Goal: Task Accomplishment & Management: Manage account settings

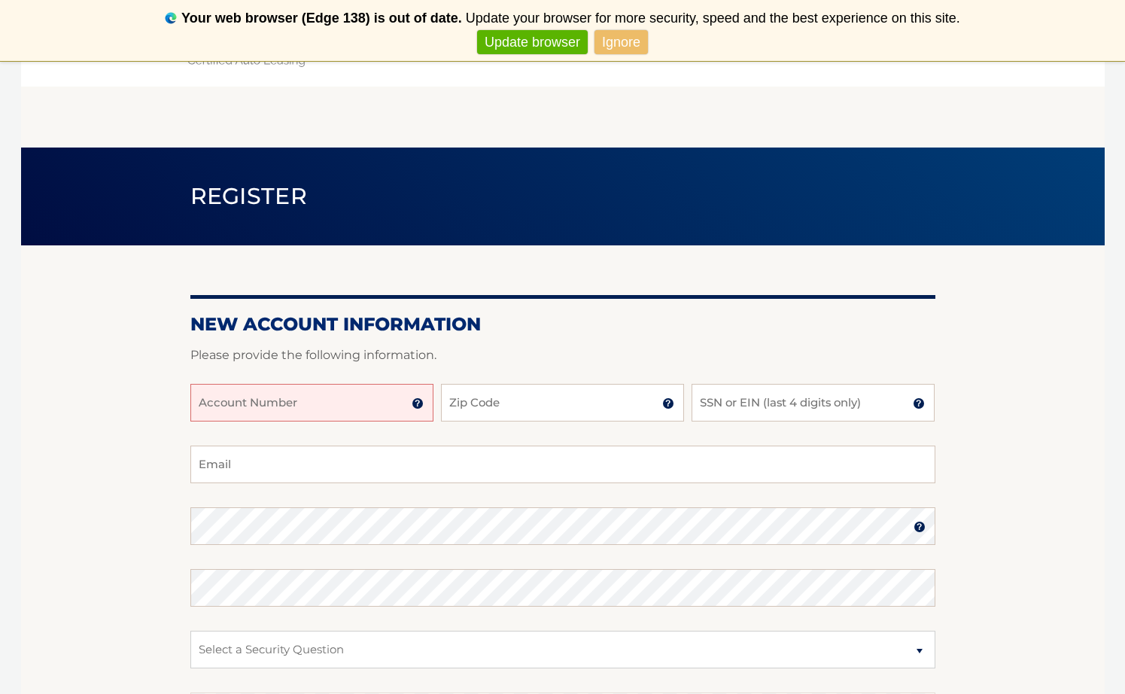
click at [276, 397] on input "Account Number" at bounding box center [311, 403] width 243 height 38
type input "44455573457"
click at [482, 409] on input "Zip Code" at bounding box center [562, 403] width 243 height 38
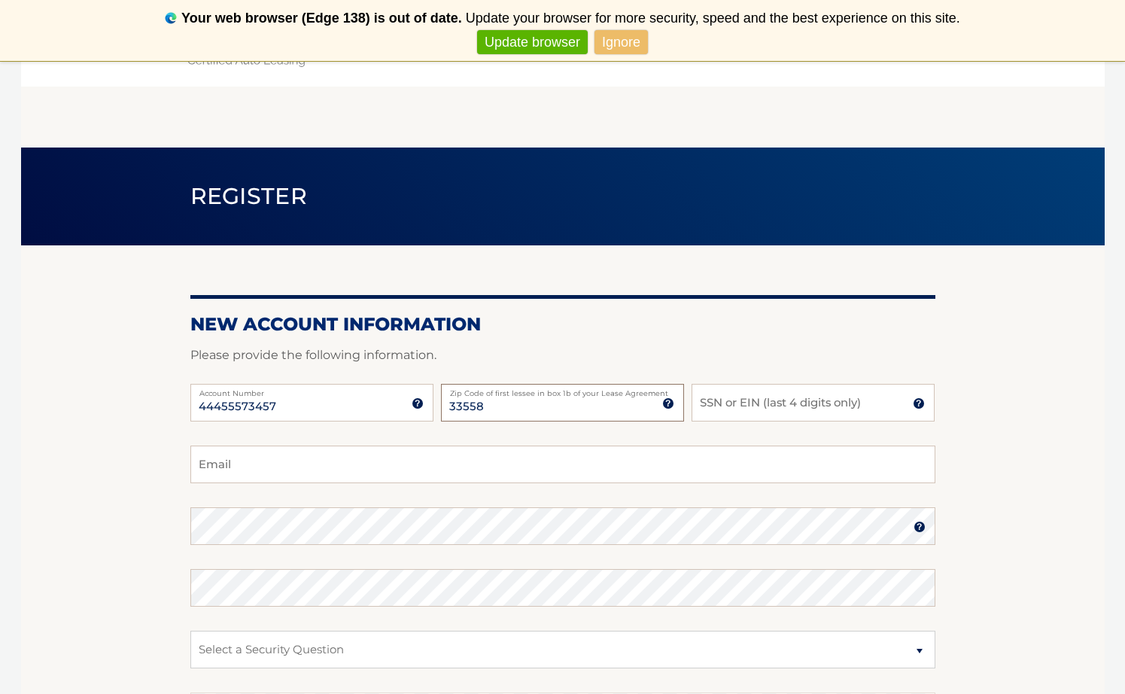
type input "33558"
click at [733, 403] on input "SSN or EIN (last 4 digits only)" at bounding box center [813, 403] width 243 height 38
type input "0941"
click at [224, 474] on input "Email" at bounding box center [562, 465] width 745 height 38
type input "[PERSON_NAME][EMAIL_ADDRESS][PERSON_NAME][DOMAIN_NAME]"
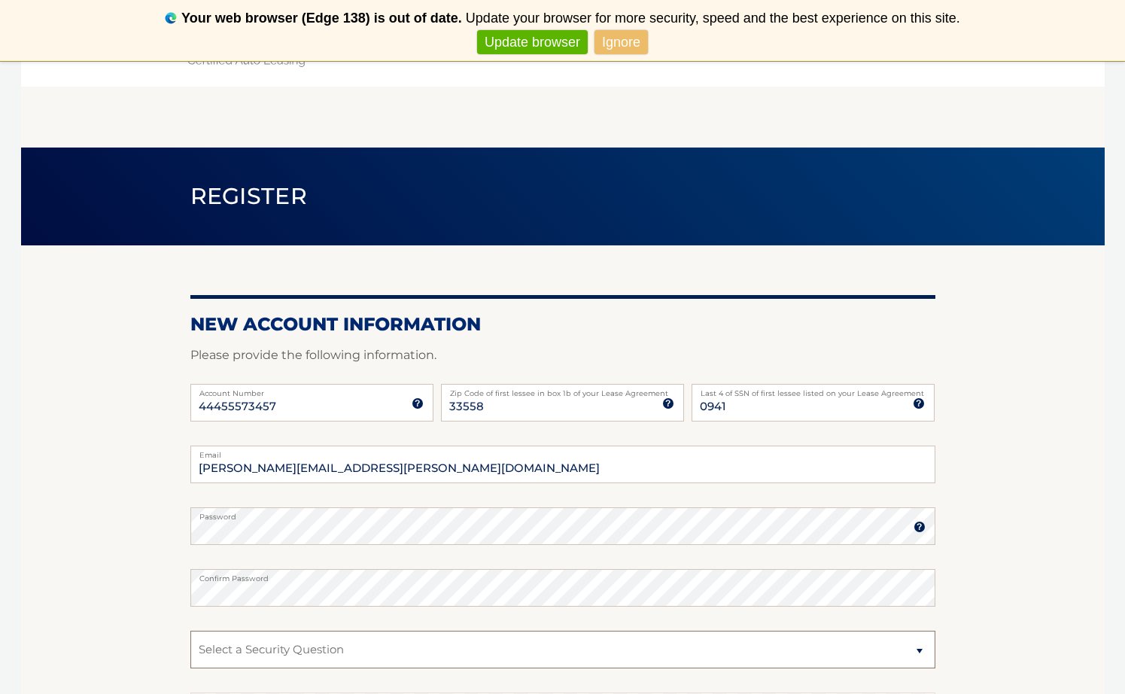
click at [224, 647] on select "Select a Security Question What was the name of your elementary school? What is…" at bounding box center [562, 650] width 745 height 38
select select "2"
click at [190, 631] on select "Select a Security Question What was the name of your elementary school? What is…" at bounding box center [562, 650] width 745 height 38
click at [271, 655] on select "Select a Security Question What was the name of your elementary school? What is…" at bounding box center [562, 650] width 745 height 38
click at [270, 653] on select "Select a Security Question What was the name of your elementary school? What is…" at bounding box center [562, 650] width 745 height 38
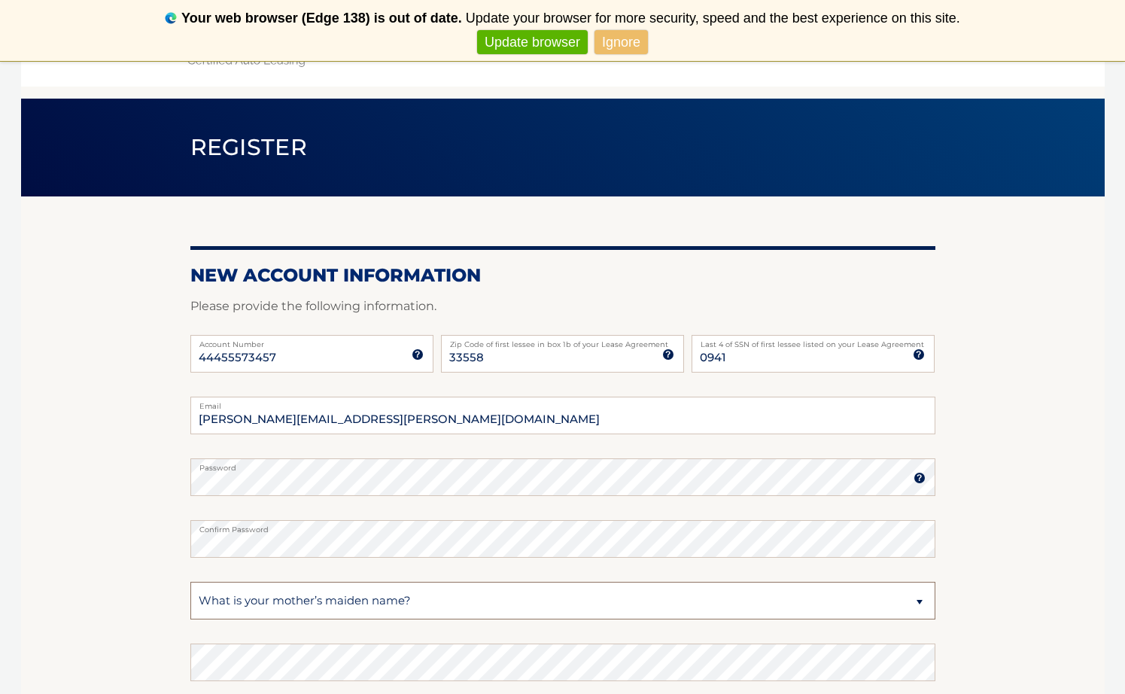
scroll to position [75, 0]
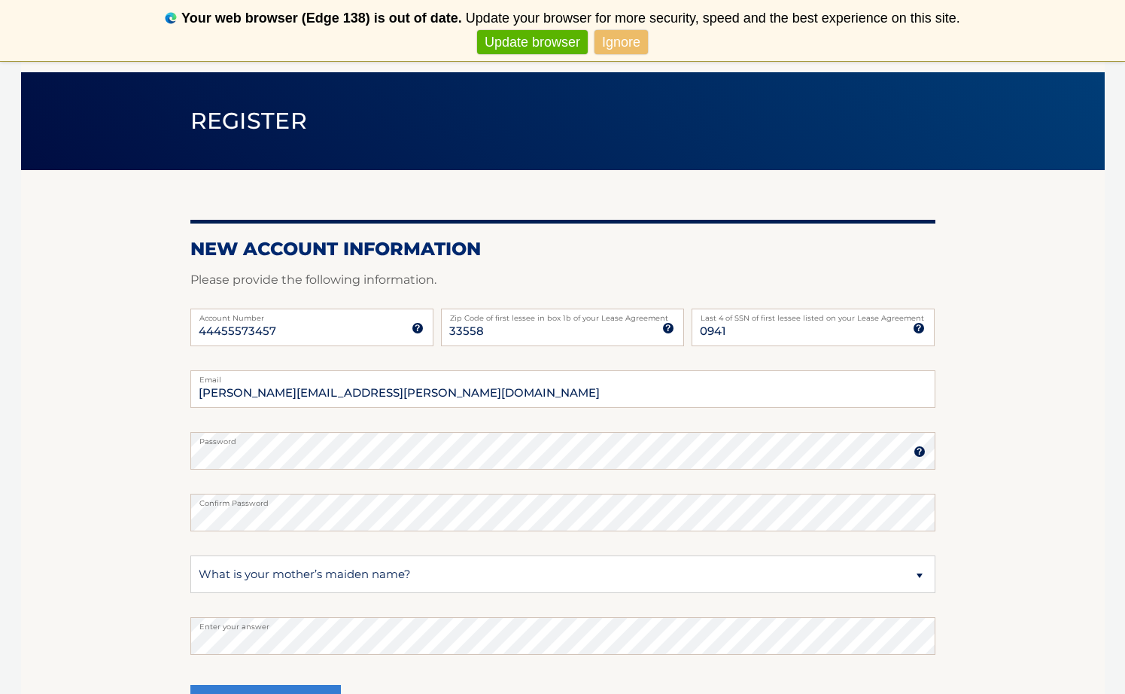
click at [158, 638] on section "New Account Information Please provide the following information. 44455573457 A…" at bounding box center [563, 464] width 1084 height 588
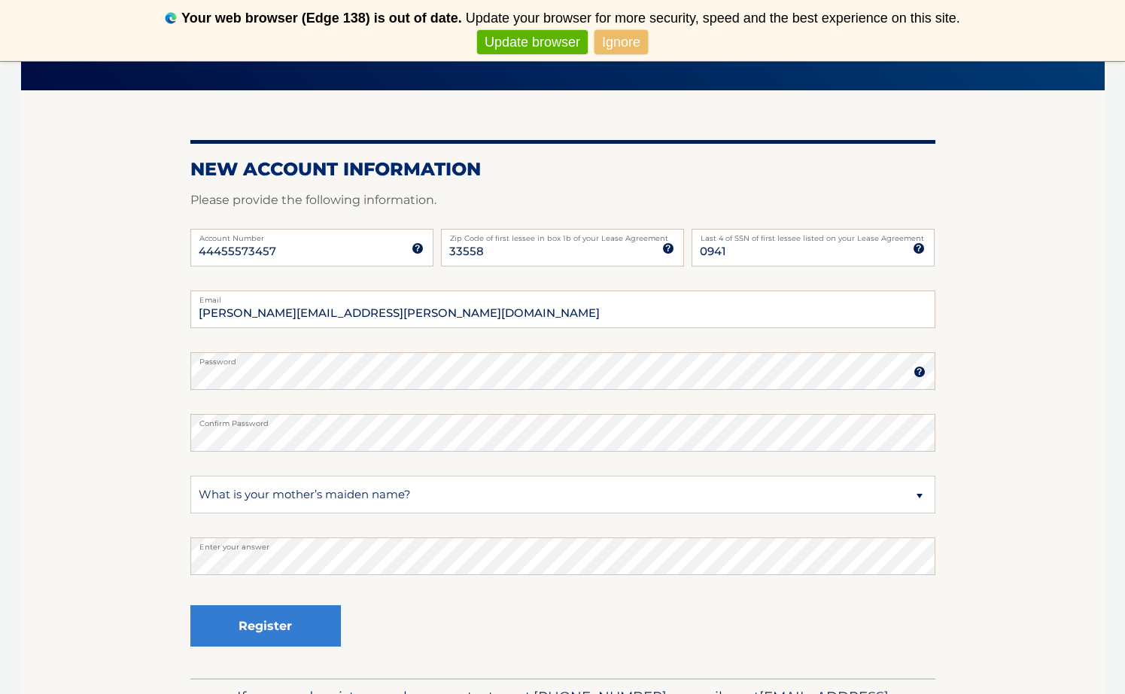
scroll to position [254, 0]
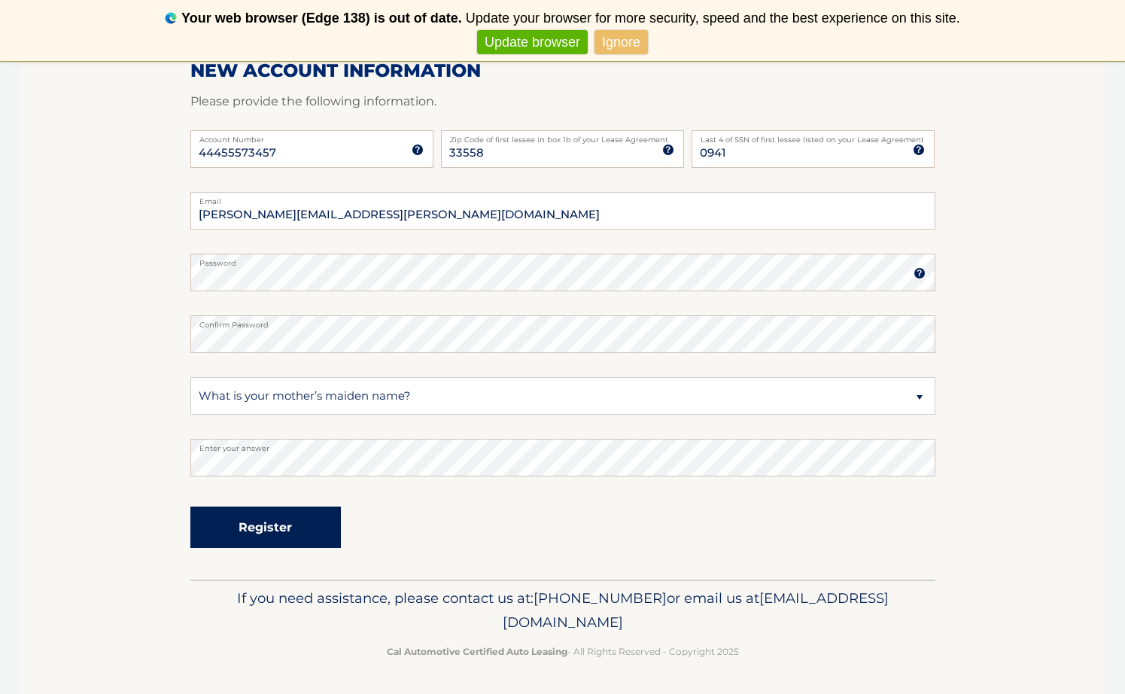
click at [245, 540] on button "Register" at bounding box center [265, 527] width 151 height 41
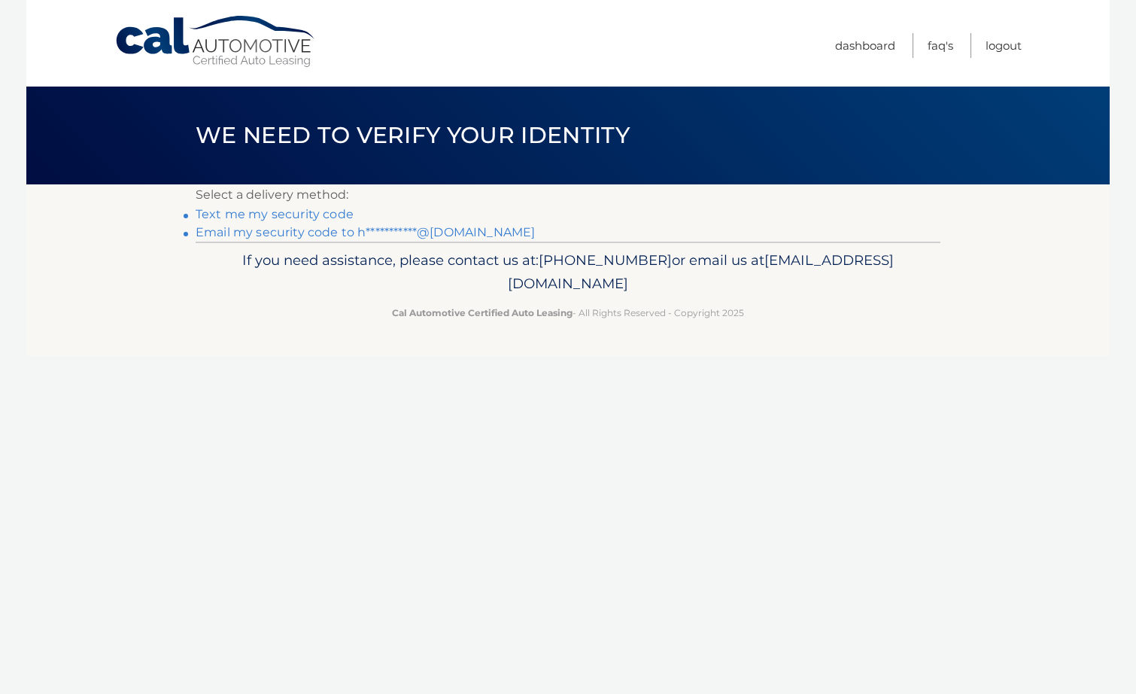
click at [280, 216] on link "Text me my security code" at bounding box center [275, 214] width 158 height 14
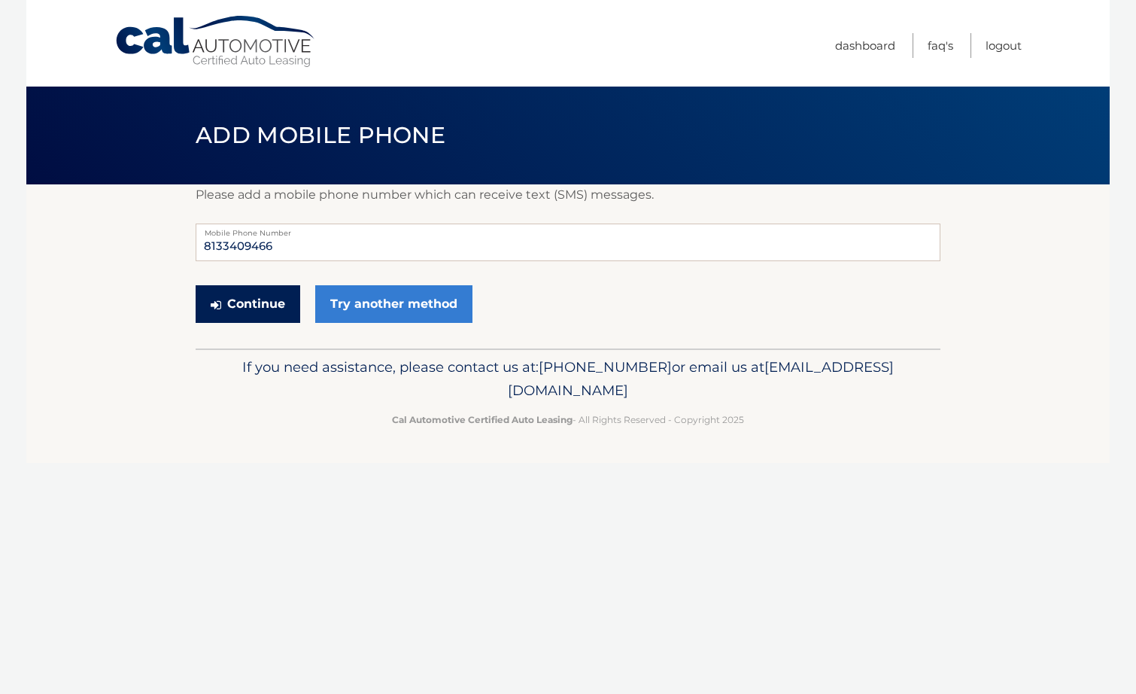
click at [224, 303] on button "Continue" at bounding box center [248, 304] width 105 height 38
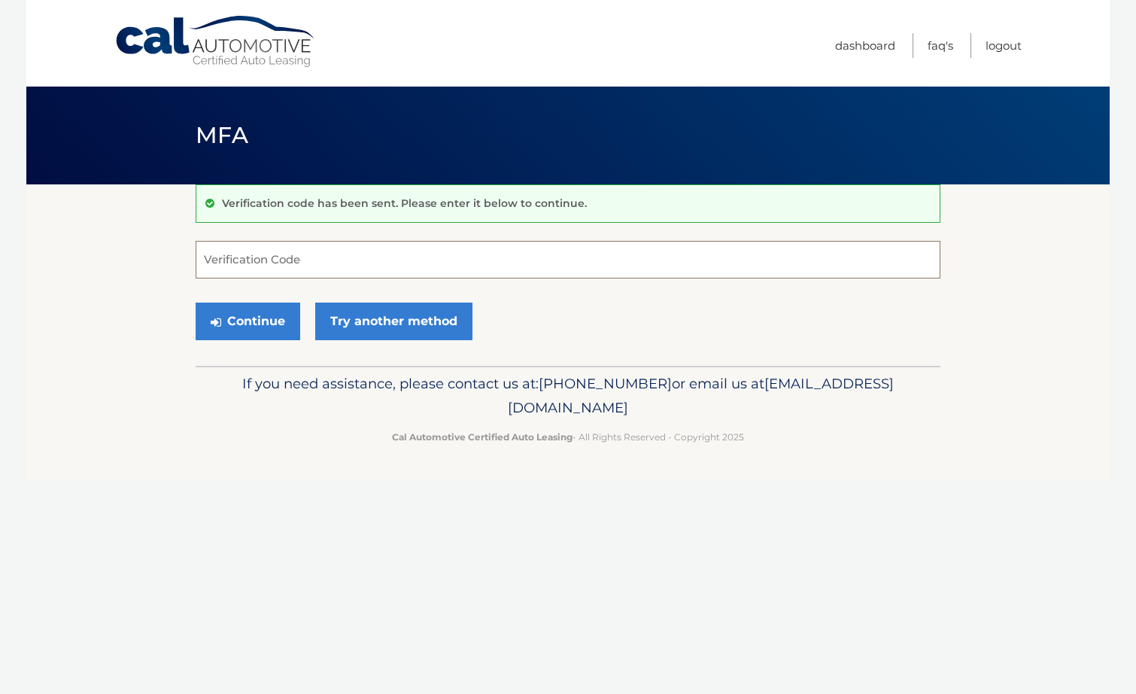
click at [291, 255] on input "Verification Code" at bounding box center [568, 260] width 745 height 38
type input "209551"
click at [261, 320] on button "Continue" at bounding box center [248, 322] width 105 height 38
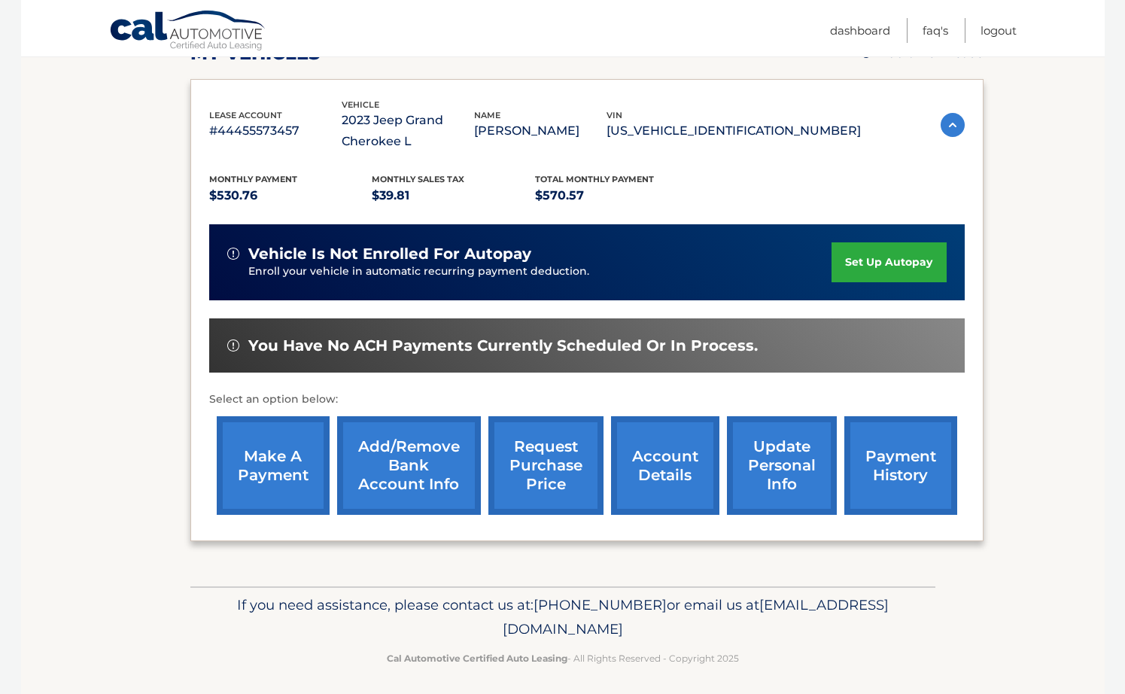
scroll to position [239, 0]
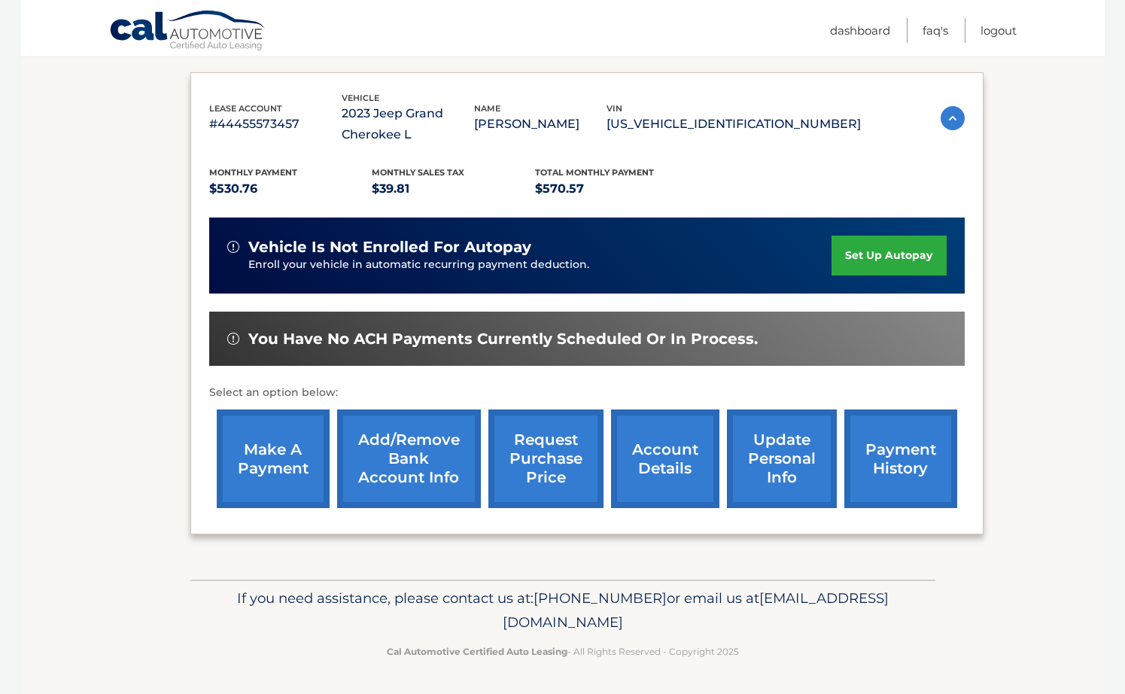
click at [915, 477] on link "payment history" at bounding box center [900, 458] width 113 height 99
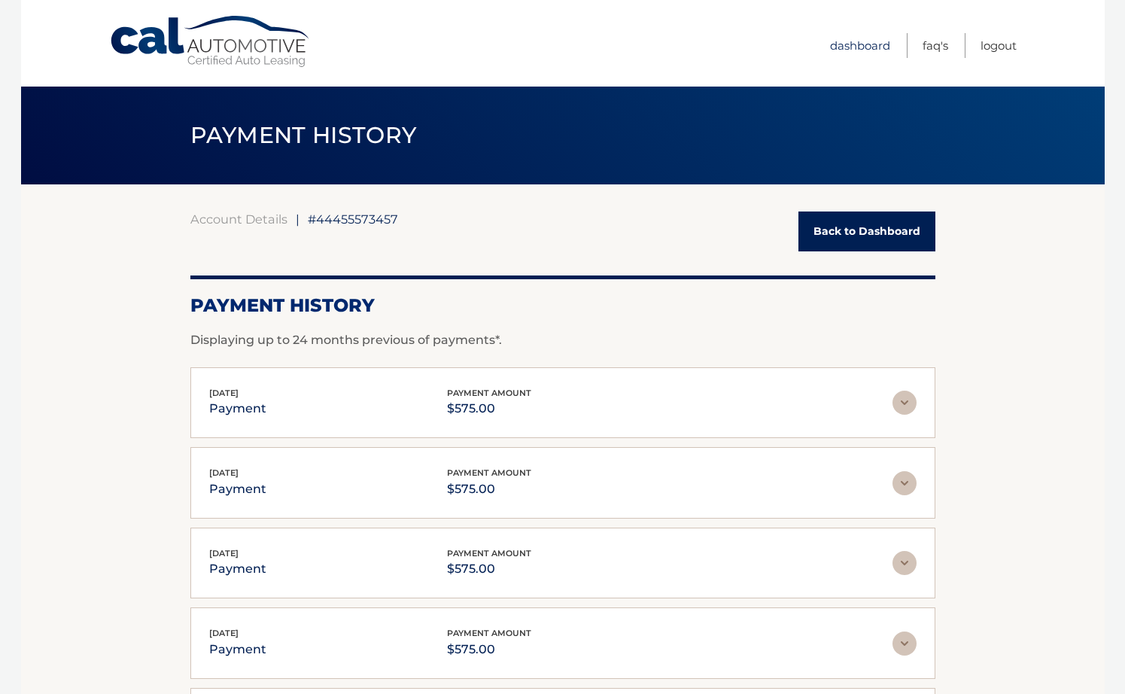
click at [830, 50] on link "Dashboard" at bounding box center [860, 45] width 60 height 25
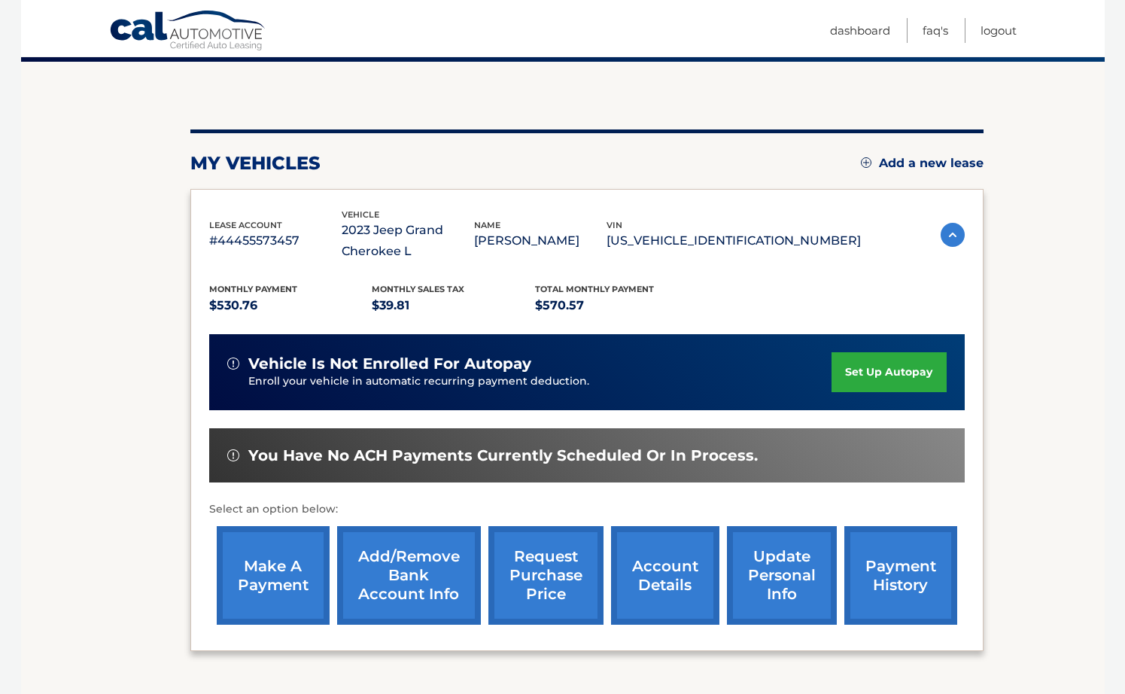
scroll to position [89, 0]
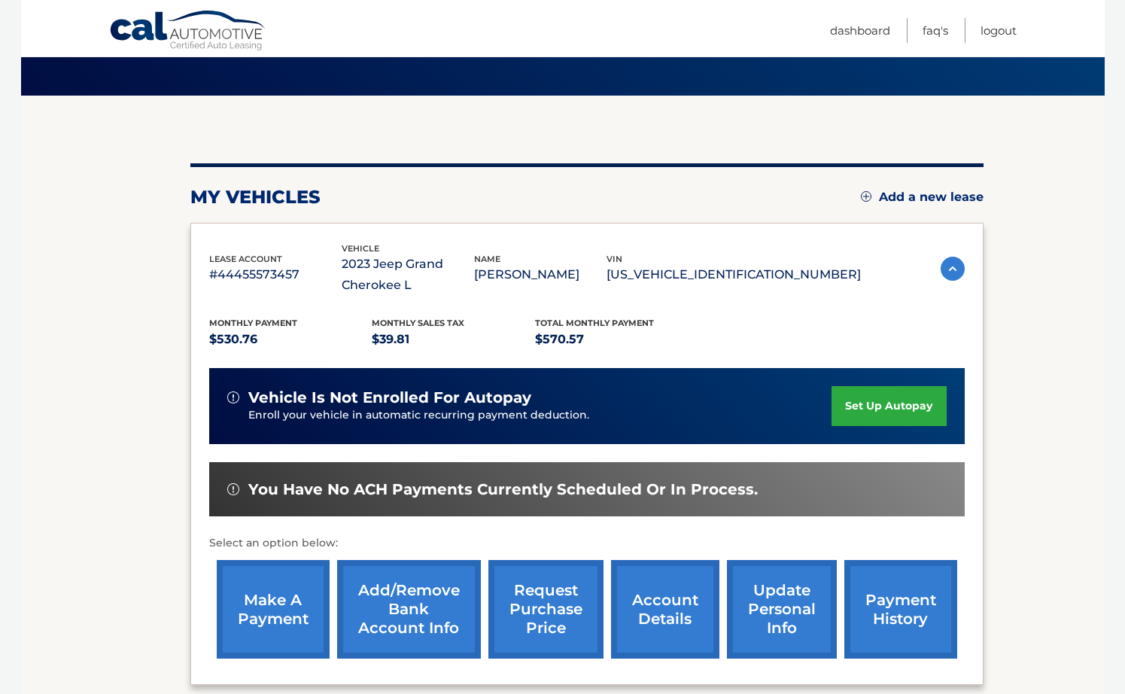
click at [65, 385] on section "You are registered for this site, but you haven't enrolled in online payments. …" at bounding box center [563, 413] width 1084 height 634
click at [947, 267] on img at bounding box center [953, 269] width 24 height 24
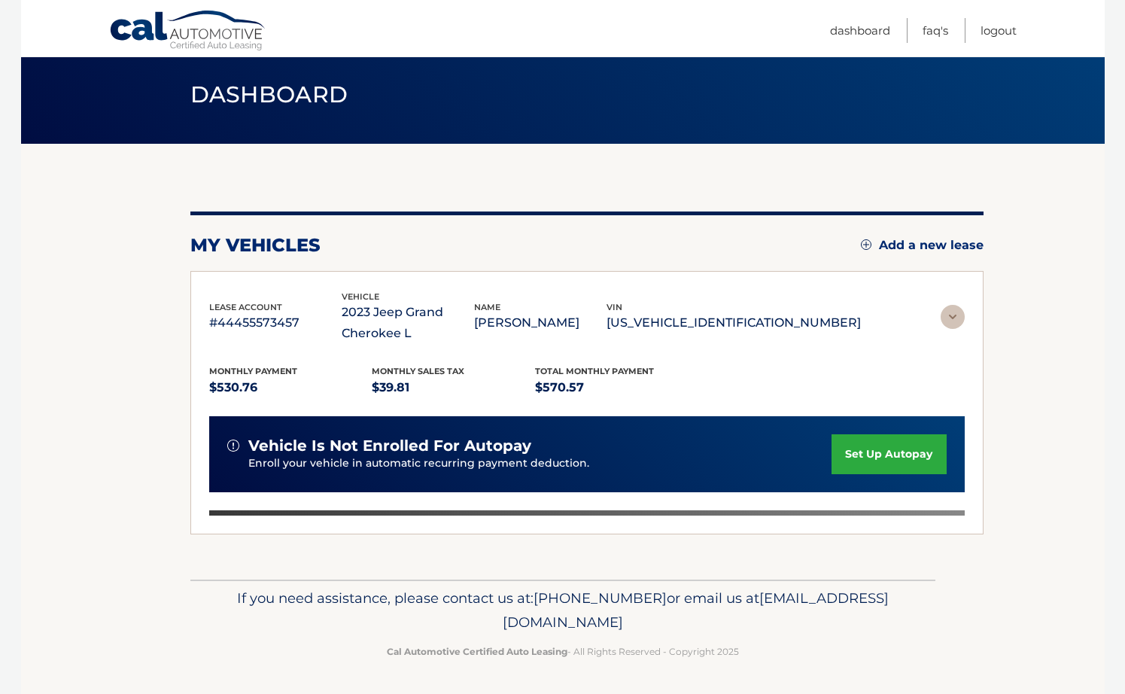
scroll to position [0, 0]
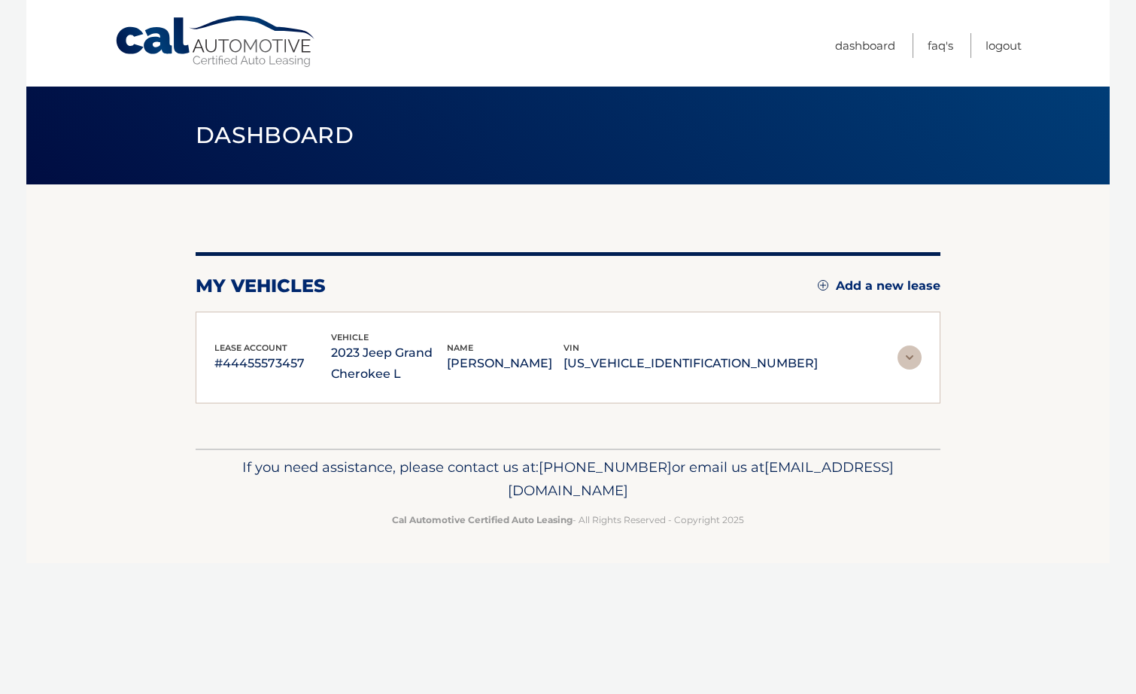
click at [911, 359] on img at bounding box center [910, 357] width 24 height 24
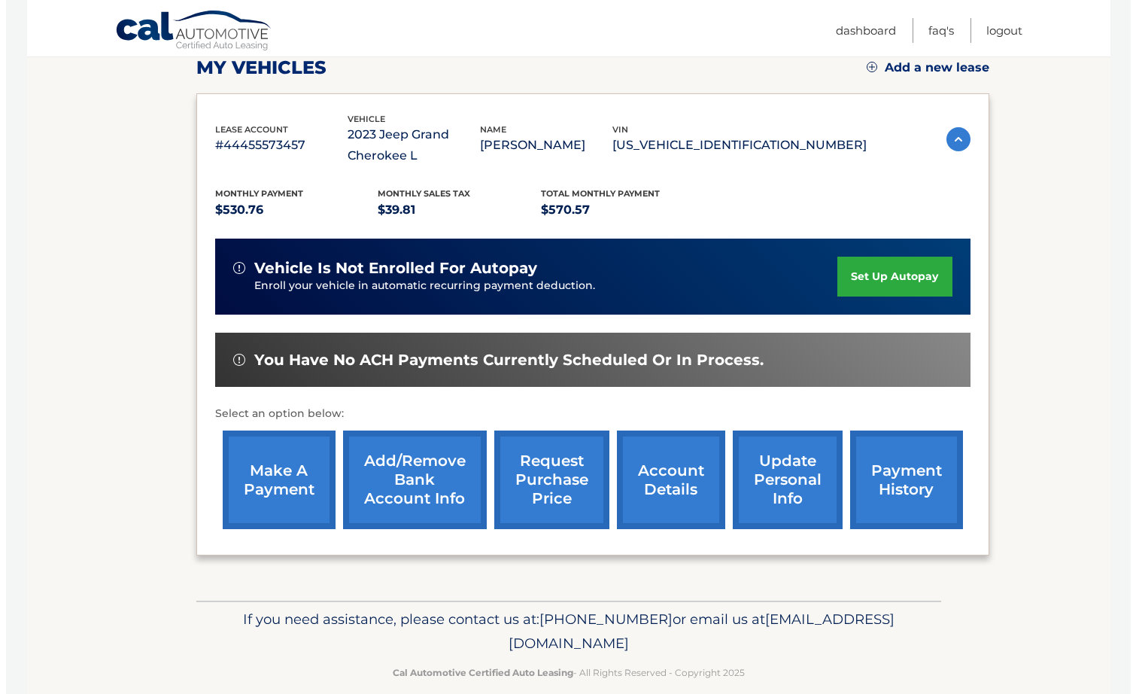
scroll to position [239, 0]
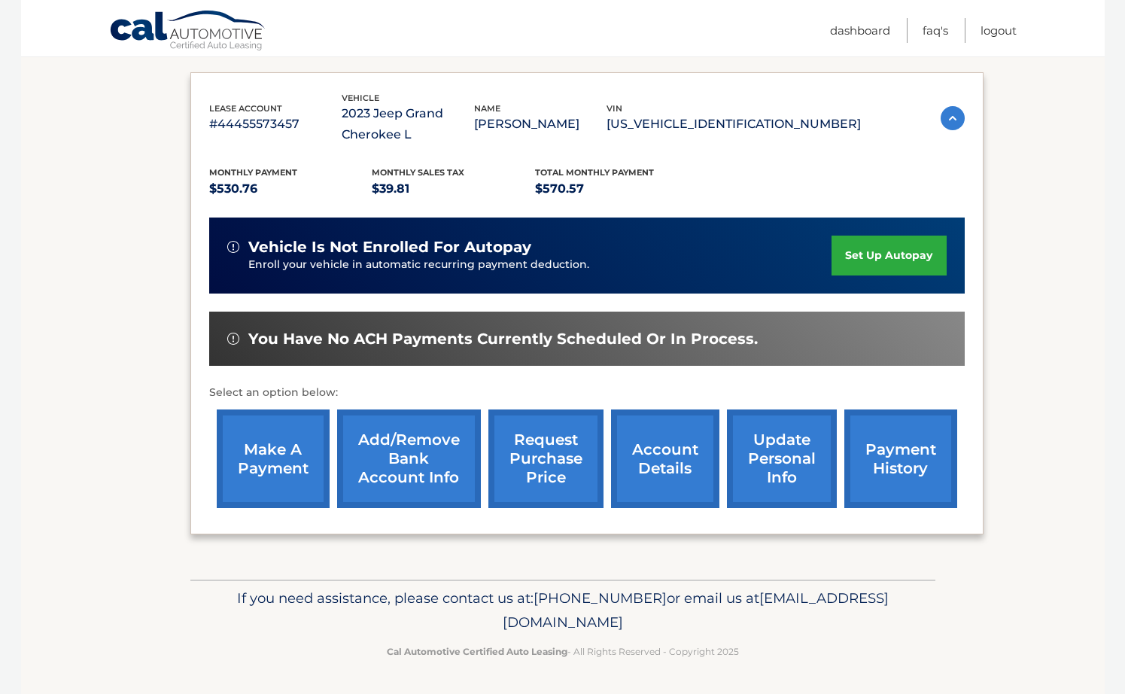
click at [543, 455] on link "request purchase price" at bounding box center [545, 458] width 115 height 99
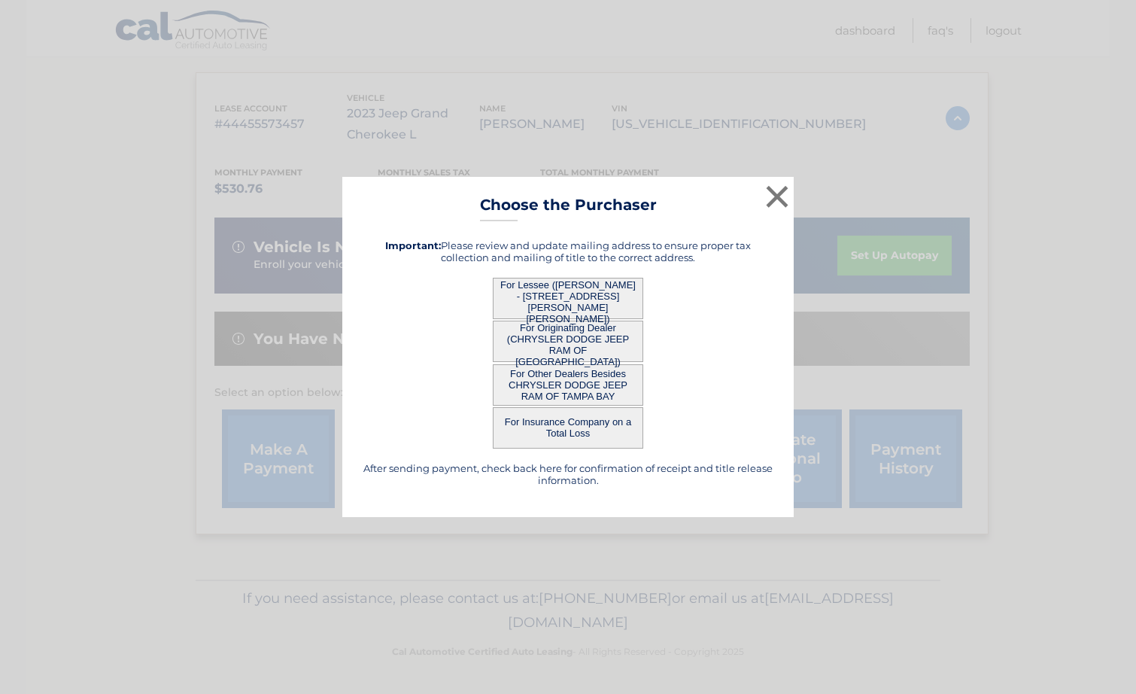
click at [551, 300] on button "For Lessee (HEIDI SCHEIN - 3114 MAPLERIDGE DR, , LUTZ, fl 33558)" at bounding box center [568, 298] width 151 height 41
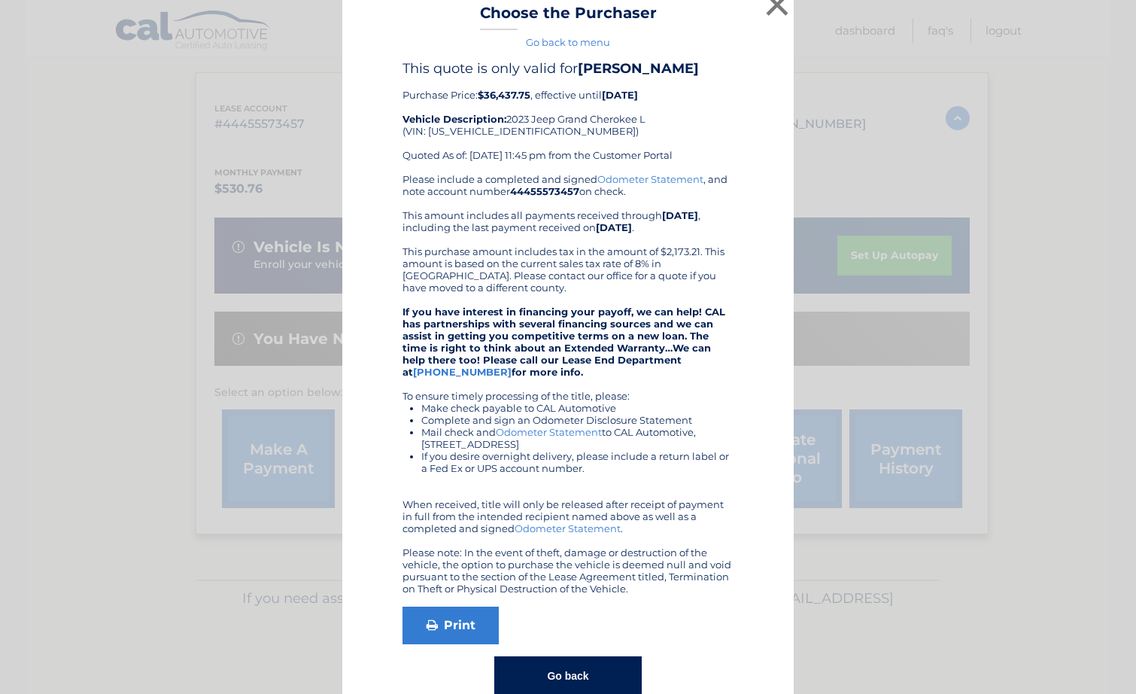
scroll to position [0, 0]
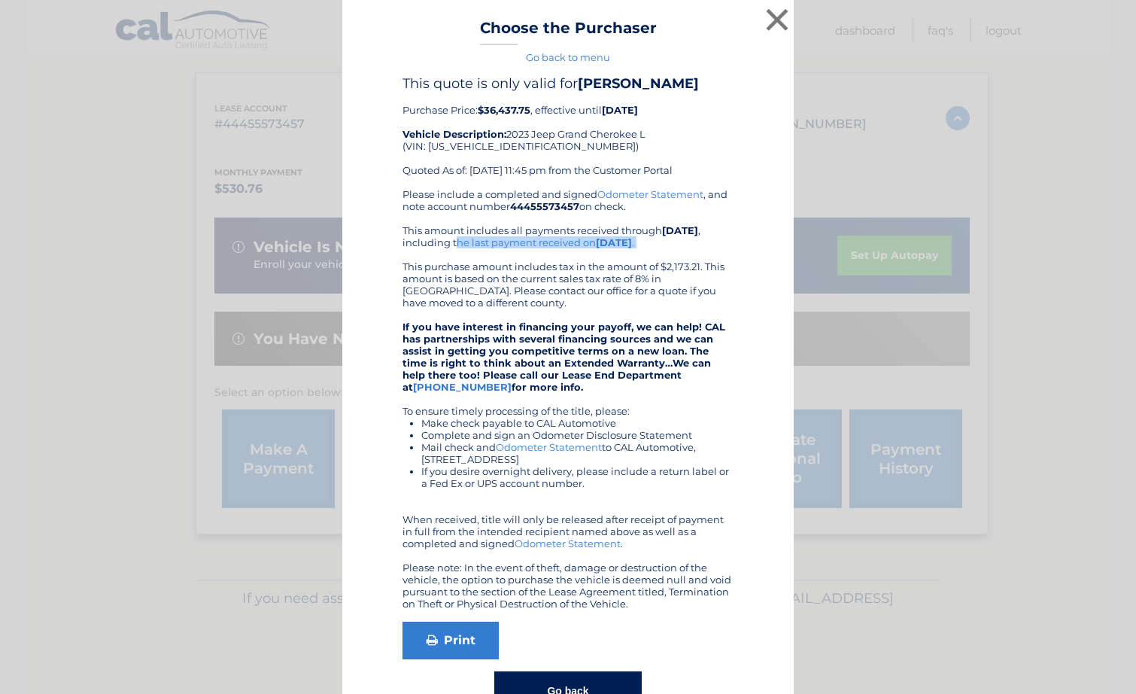
drag, startPoint x: 449, startPoint y: 244, endPoint x: 590, endPoint y: 254, distance: 141.1
click at [590, 254] on div "Please include a completed and signed Odometer Statement , and note account num…" at bounding box center [568, 398] width 331 height 421
drag, startPoint x: 590, startPoint y: 254, endPoint x: 464, endPoint y: 278, distance: 128.7
click at [464, 278] on div "Please include a completed and signed Odometer Statement , and note account num…" at bounding box center [568, 398] width 331 height 421
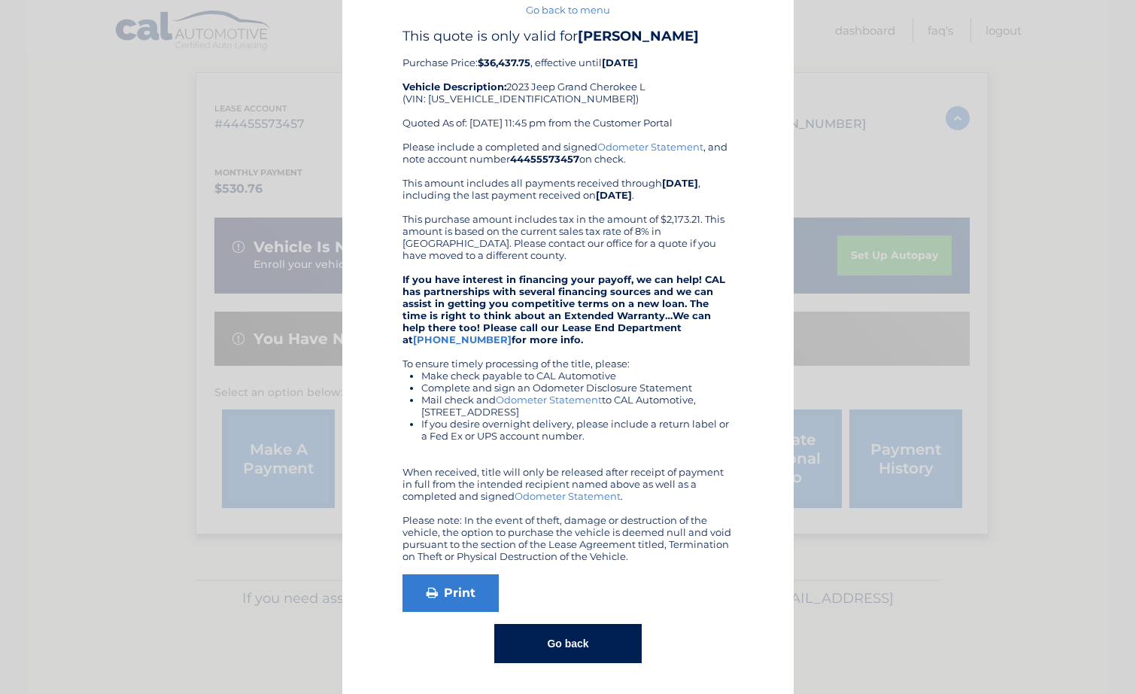
click at [544, 652] on button "Go back" at bounding box center [567, 643] width 147 height 39
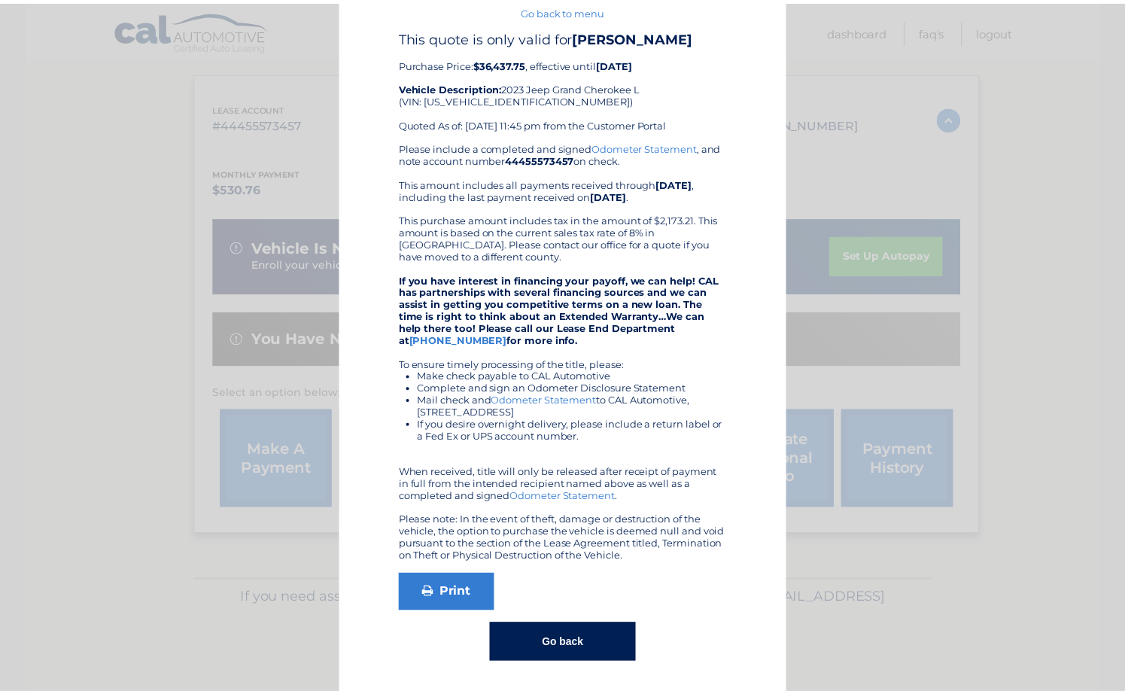
scroll to position [0, 0]
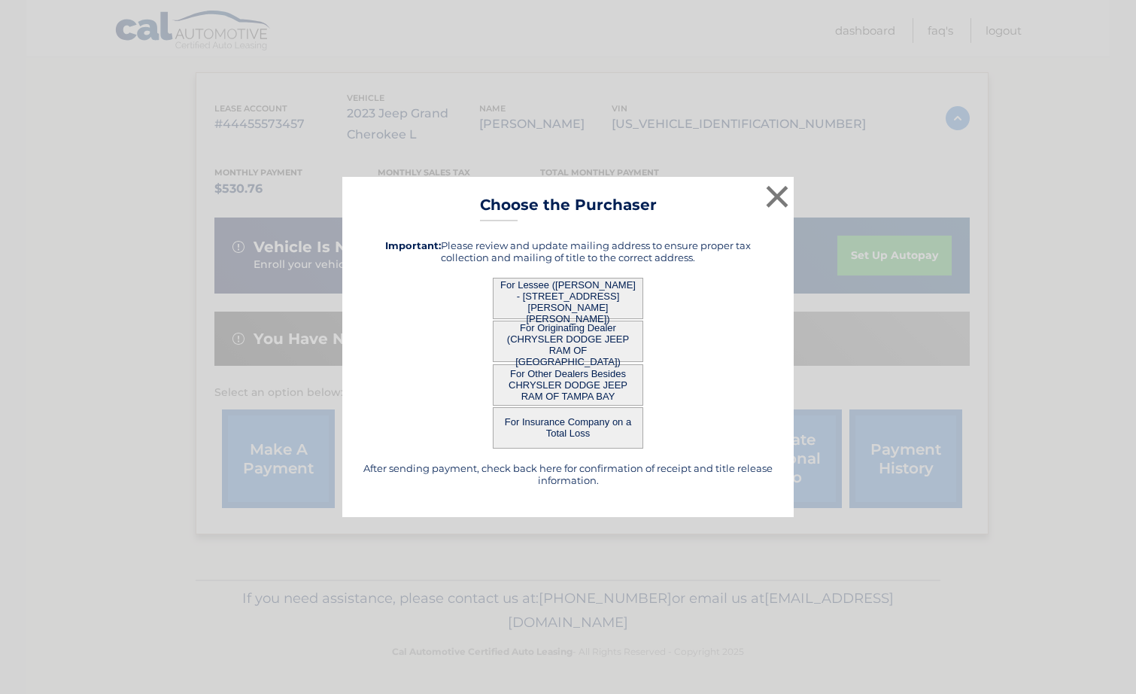
click at [563, 345] on button "For Originating Dealer (CHRYSLER DODGE JEEP RAM OF [GEOGRAPHIC_DATA])" at bounding box center [568, 341] width 151 height 41
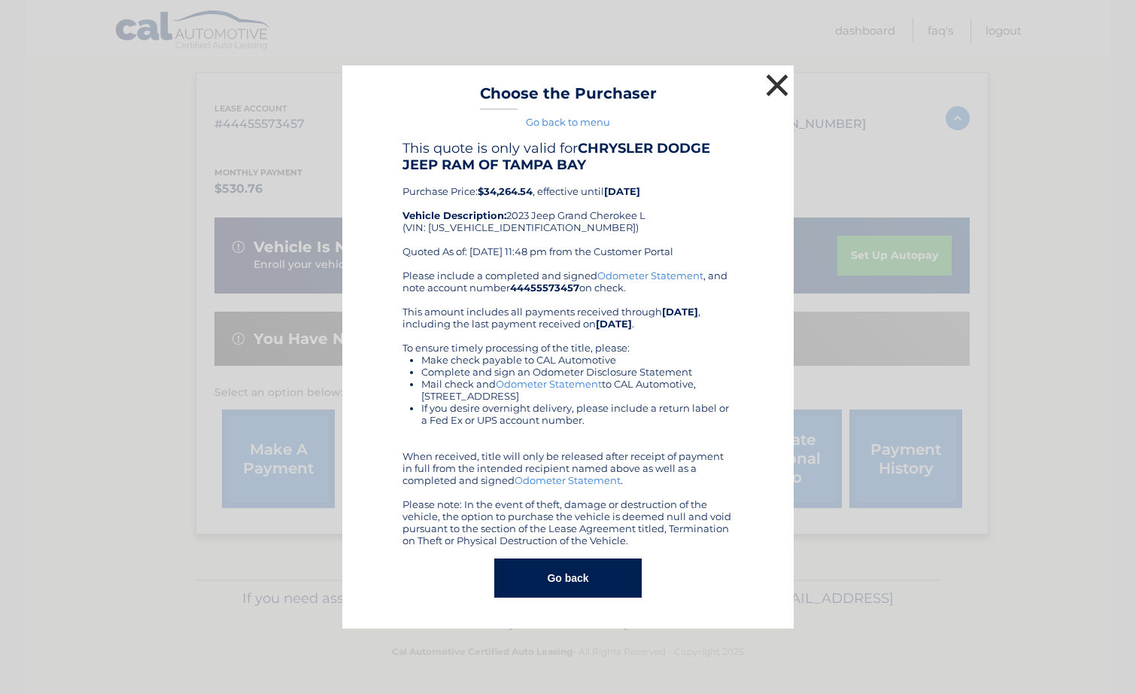
drag, startPoint x: 771, startPoint y: 83, endPoint x: 733, endPoint y: 178, distance: 102.3
click at [772, 83] on button "×" at bounding box center [777, 85] width 30 height 30
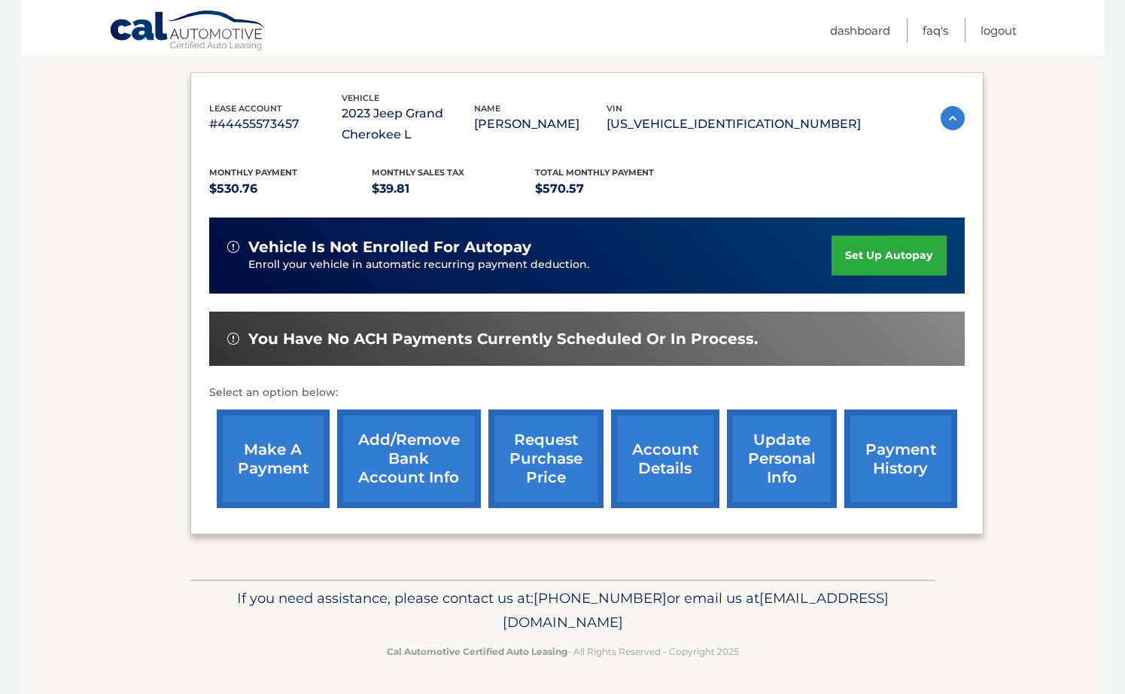
click at [675, 457] on link "account details" at bounding box center [665, 458] width 108 height 99
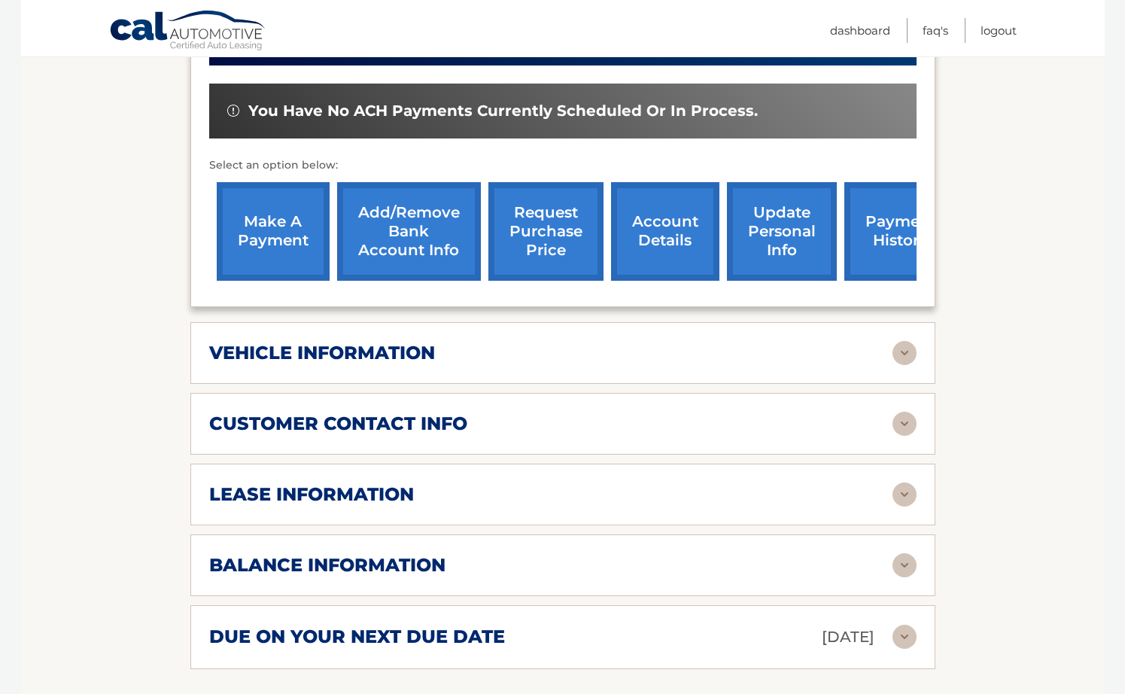
scroll to position [527, 0]
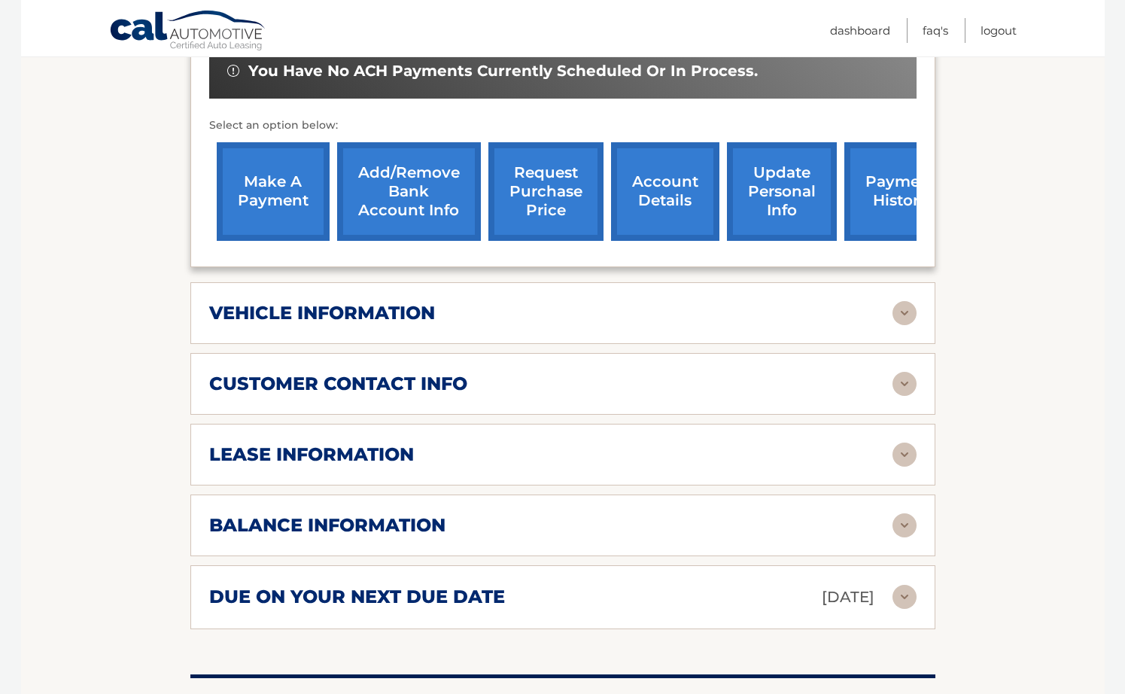
click at [361, 520] on h2 "balance information" at bounding box center [327, 525] width 236 height 23
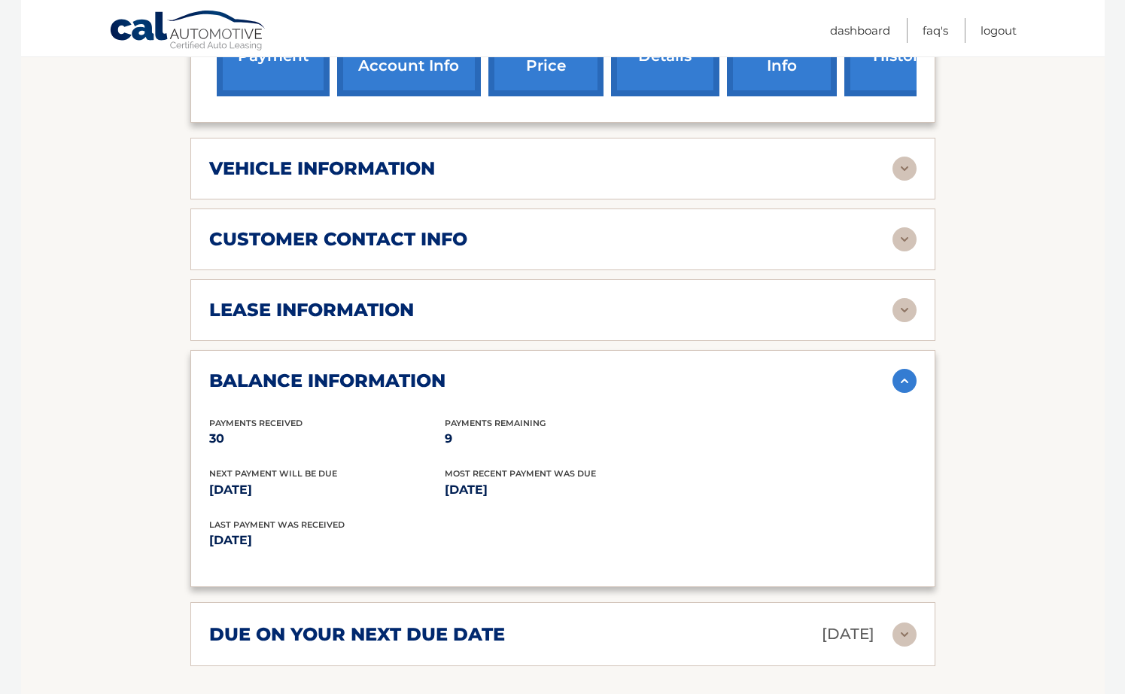
scroll to position [677, 0]
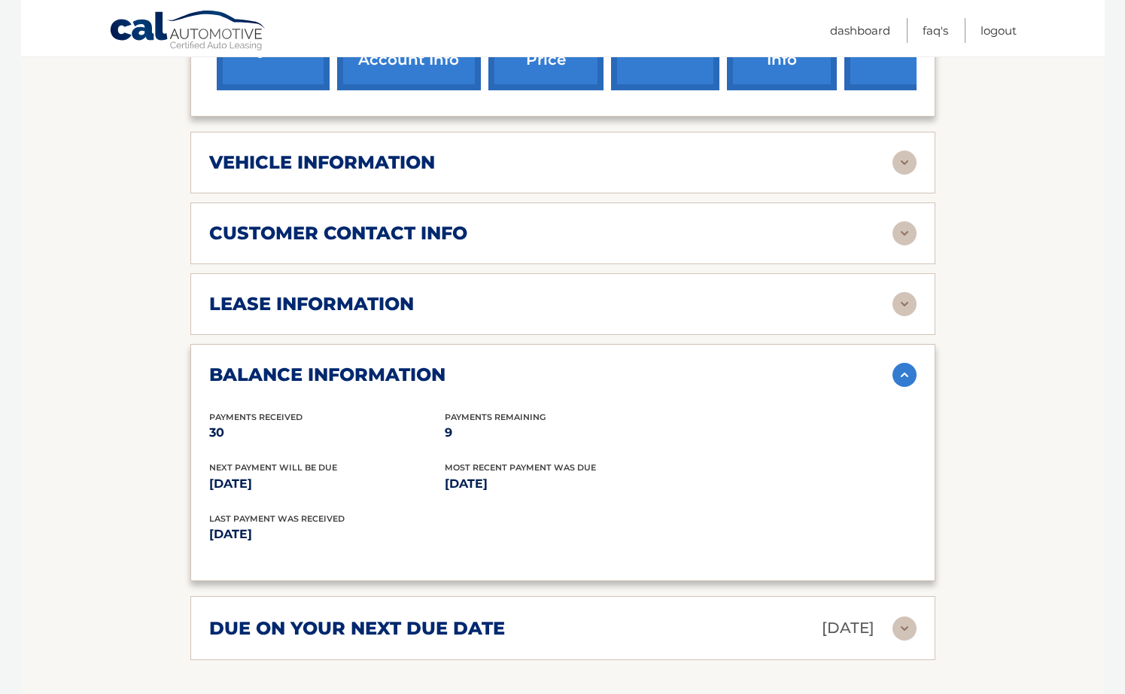
click at [331, 626] on h2 "due on your next due date" at bounding box center [357, 628] width 296 height 23
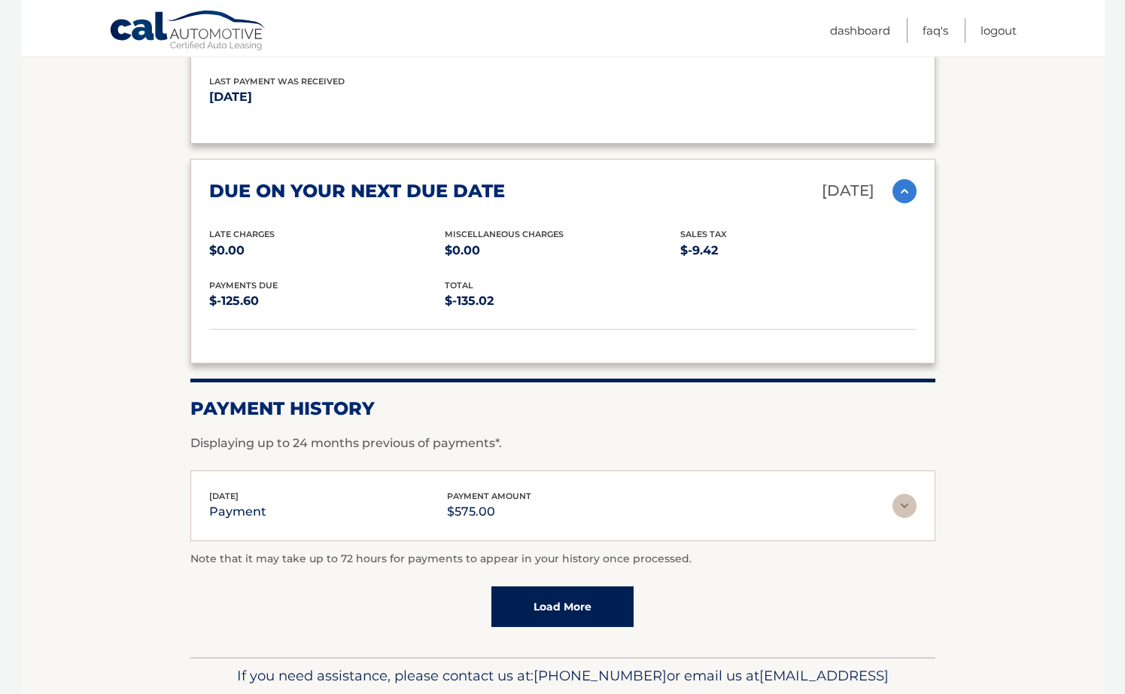
scroll to position [1129, 0]
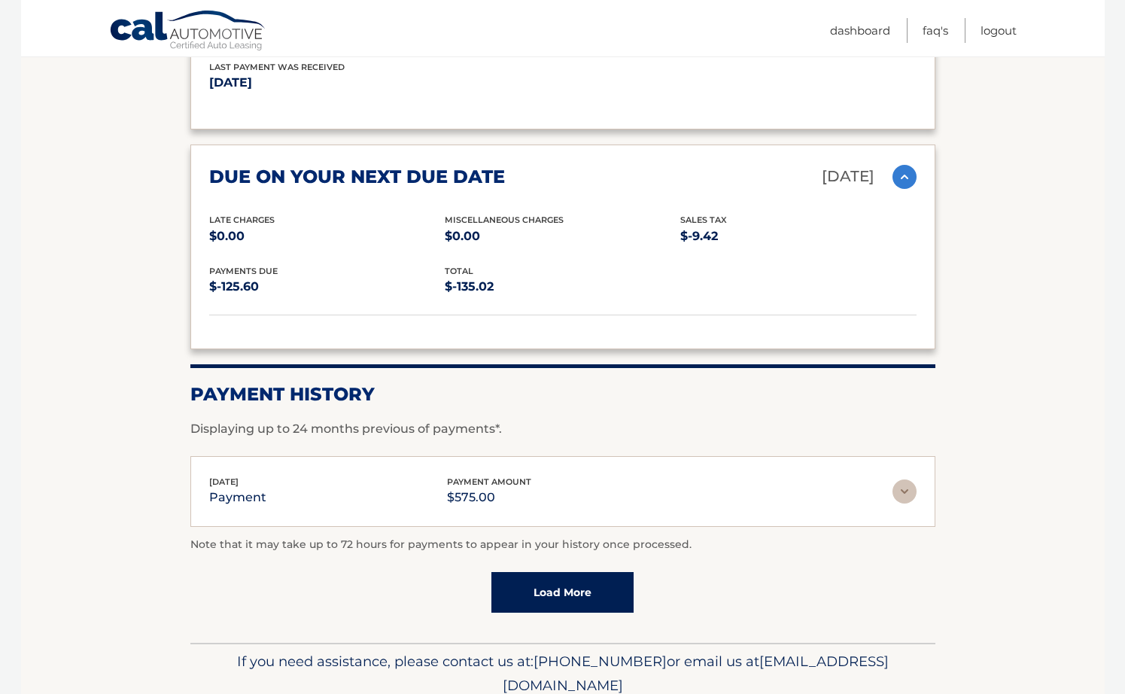
click at [592, 607] on link "Load More" at bounding box center [562, 592] width 142 height 41
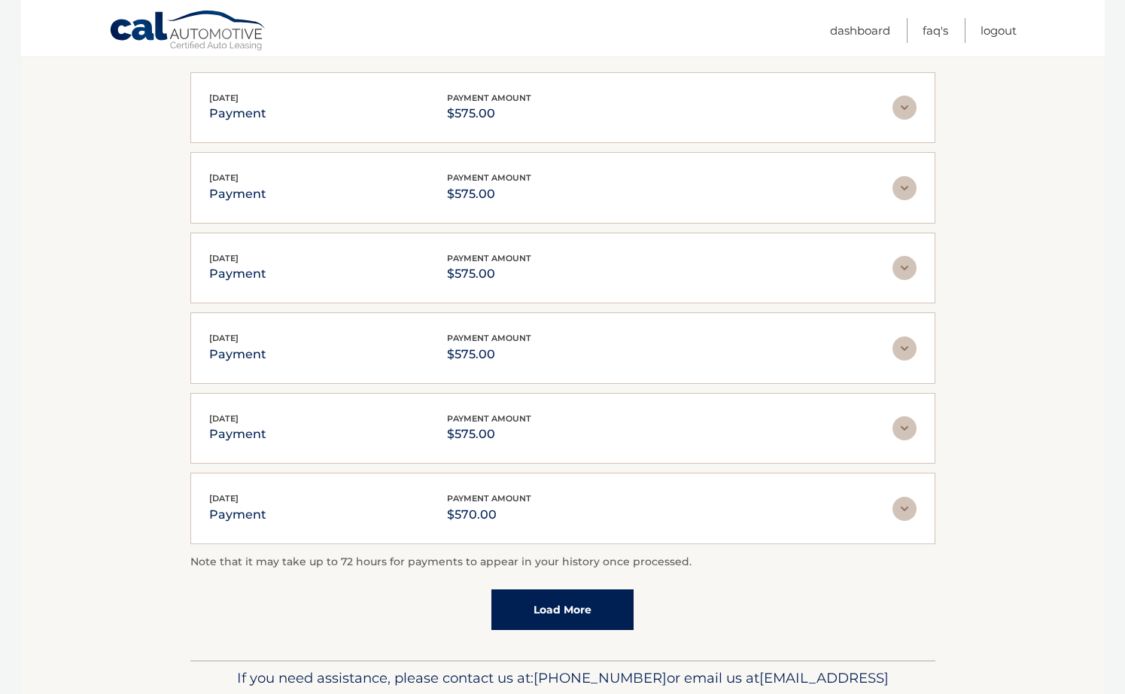
scroll to position [1593, 0]
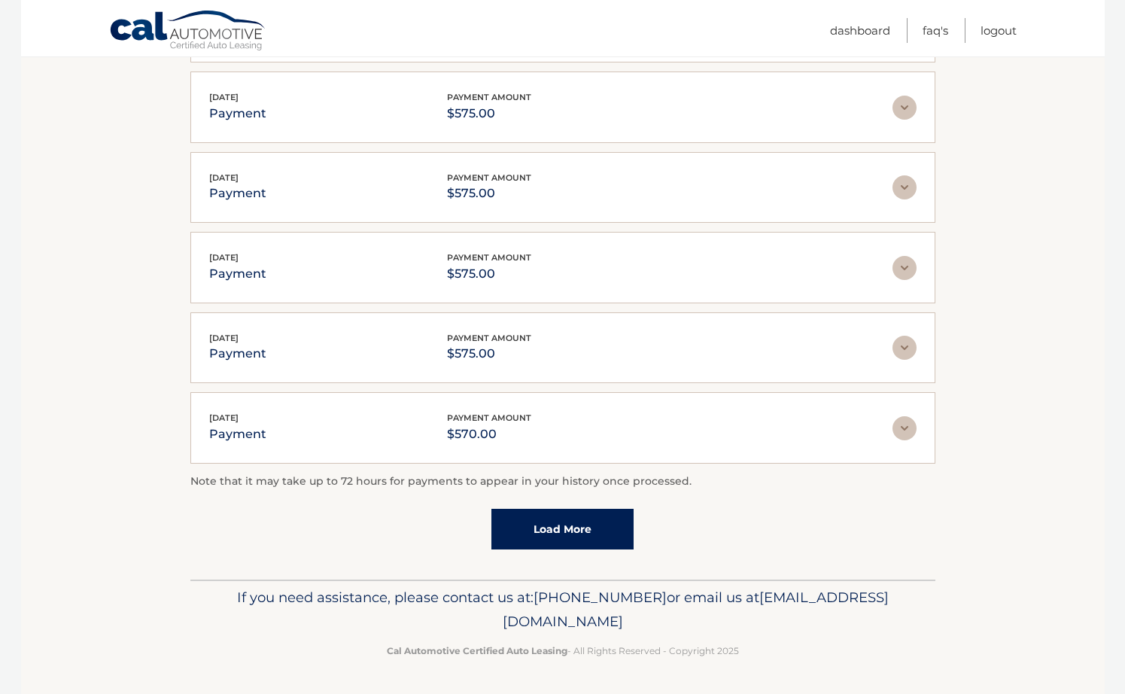
click at [556, 528] on link "Load More" at bounding box center [562, 529] width 142 height 41
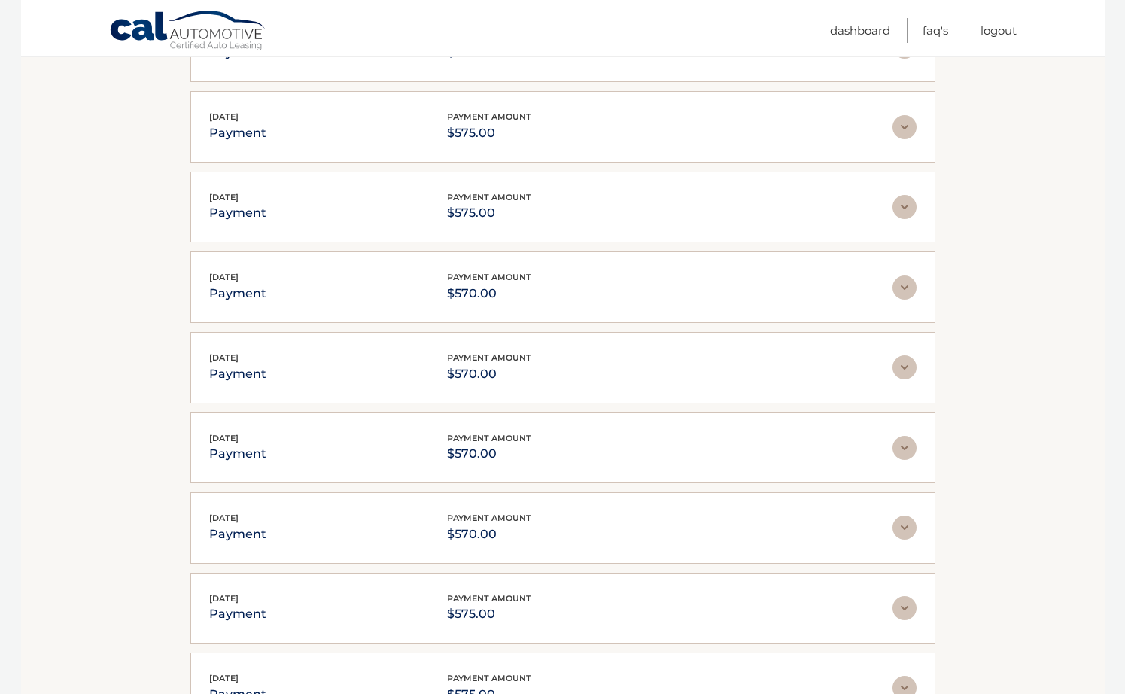
scroll to position [1894, 0]
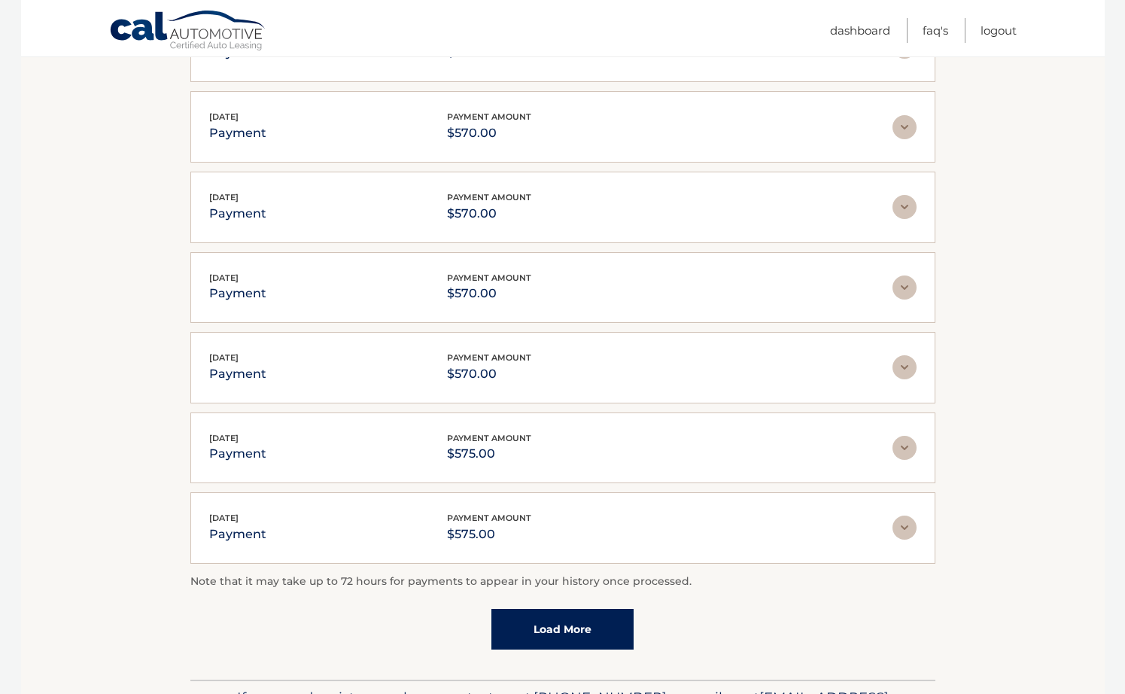
click at [576, 628] on link "Load More" at bounding box center [562, 629] width 142 height 41
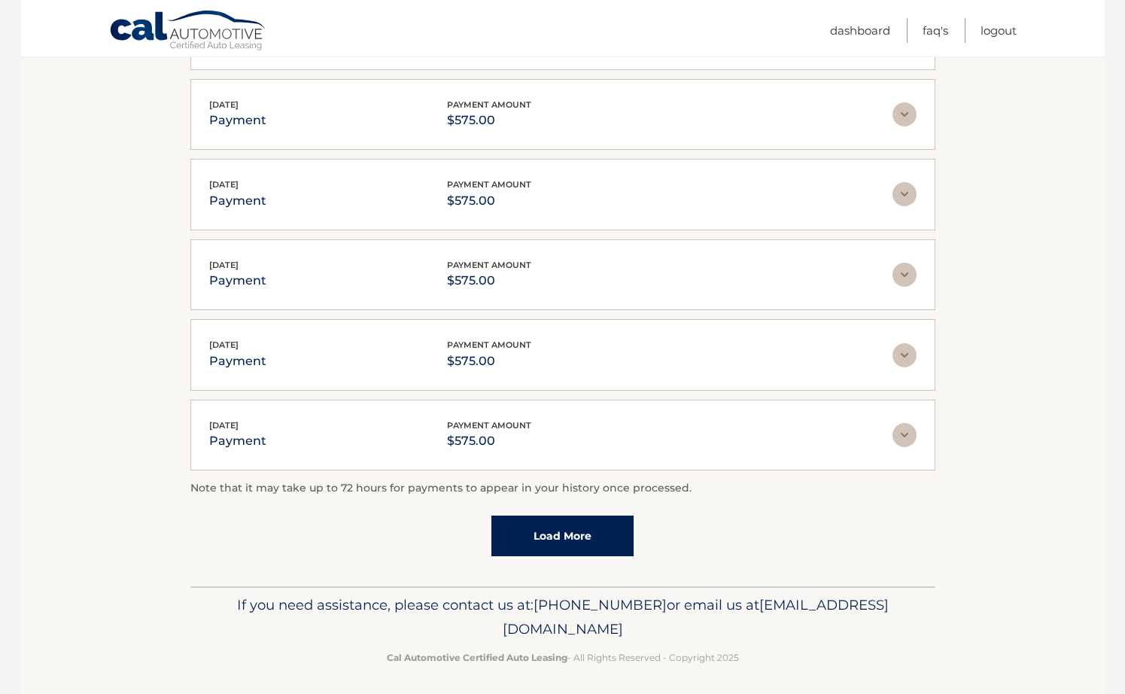
scroll to position [2395, 0]
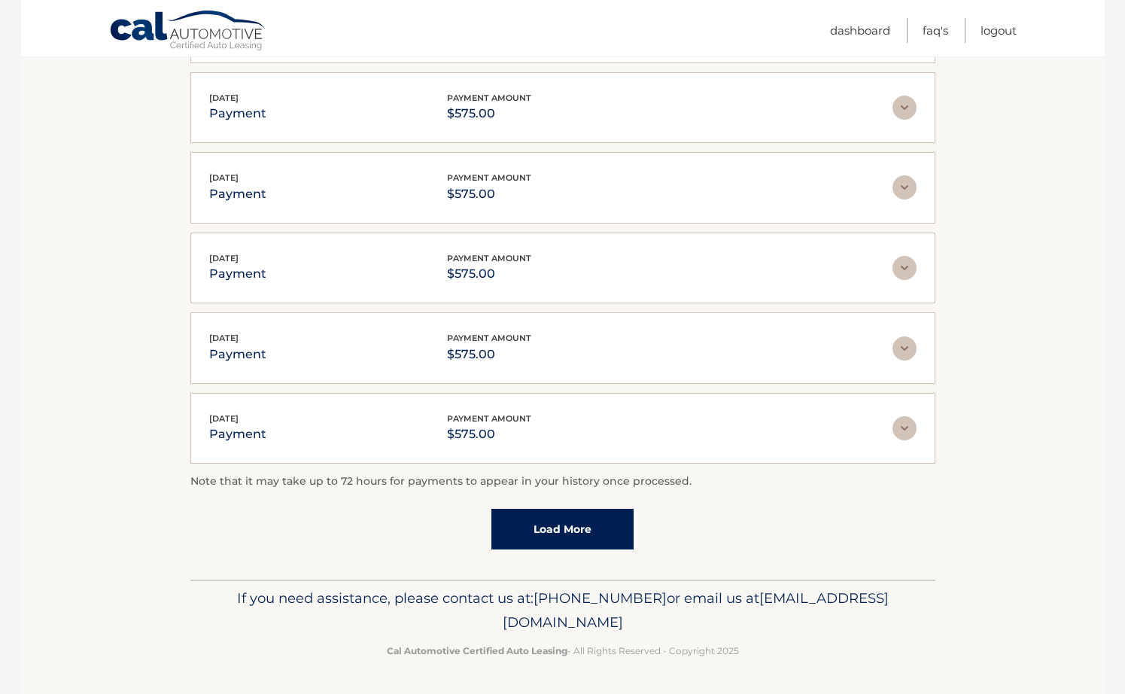
click at [568, 533] on link "Load More" at bounding box center [562, 529] width 142 height 41
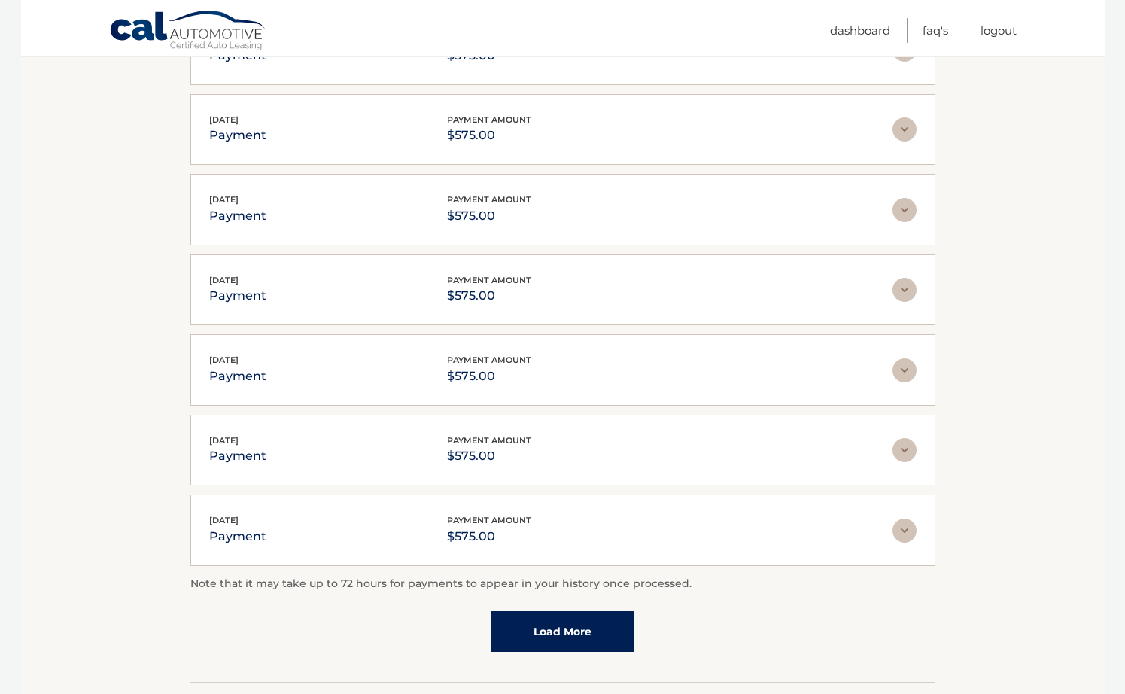
scroll to position [2696, 0]
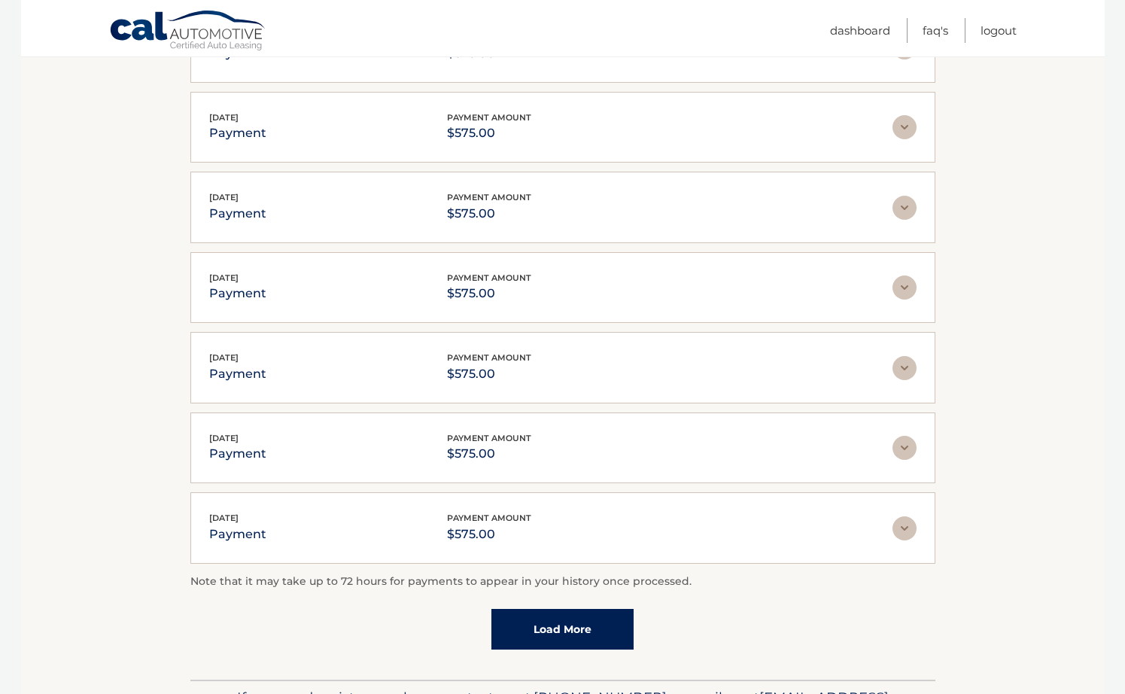
click at [554, 624] on link "Load More" at bounding box center [562, 629] width 142 height 41
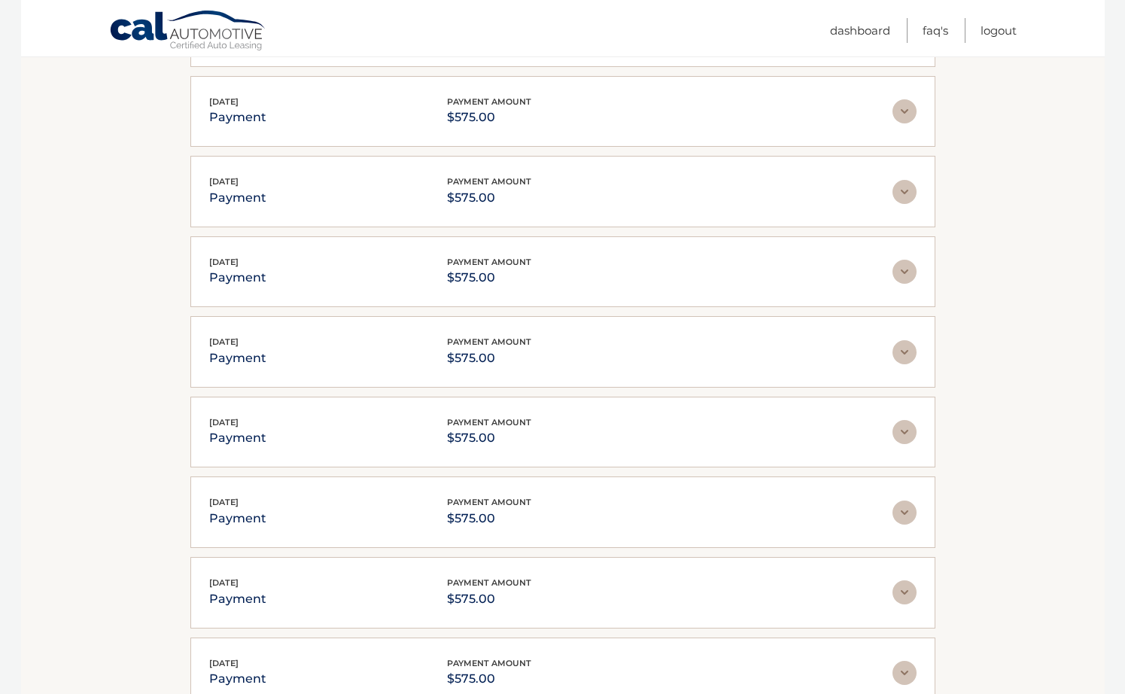
scroll to position [3072, 0]
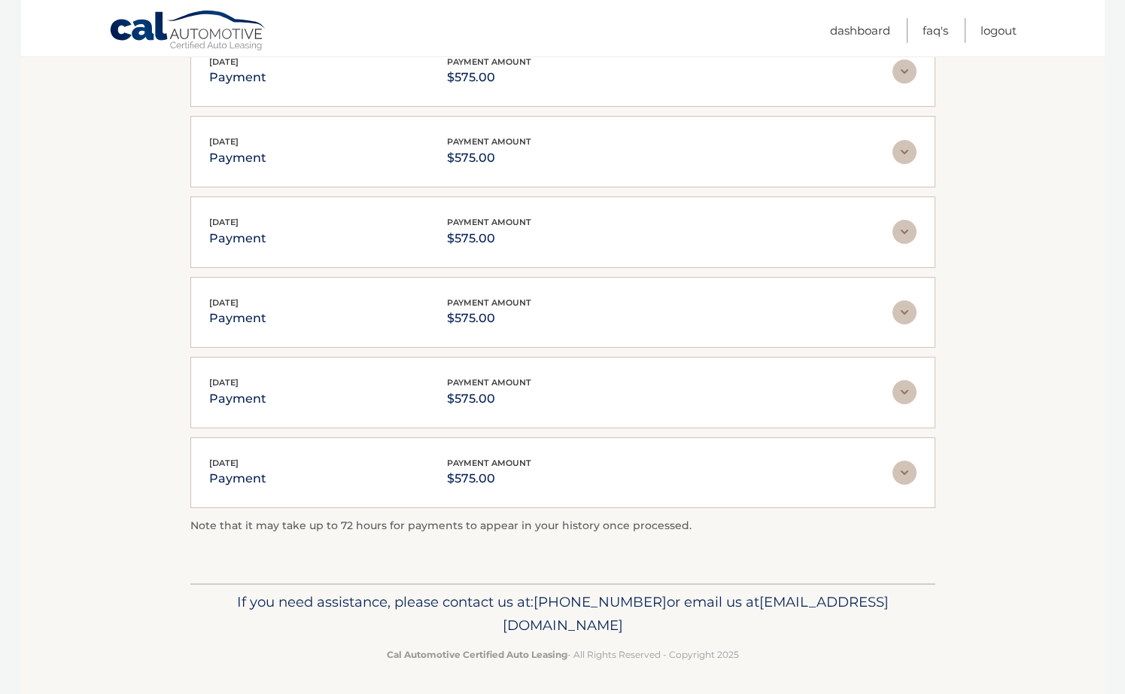
click at [899, 468] on img at bounding box center [905, 473] width 24 height 24
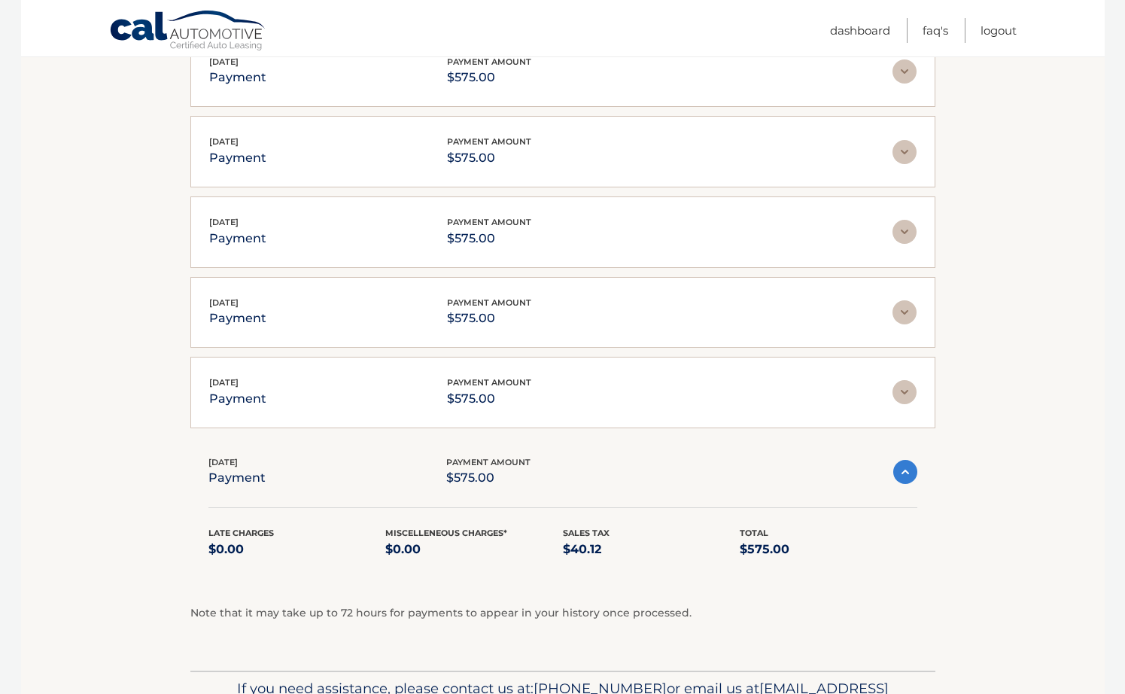
click at [903, 470] on img at bounding box center [905, 472] width 24 height 24
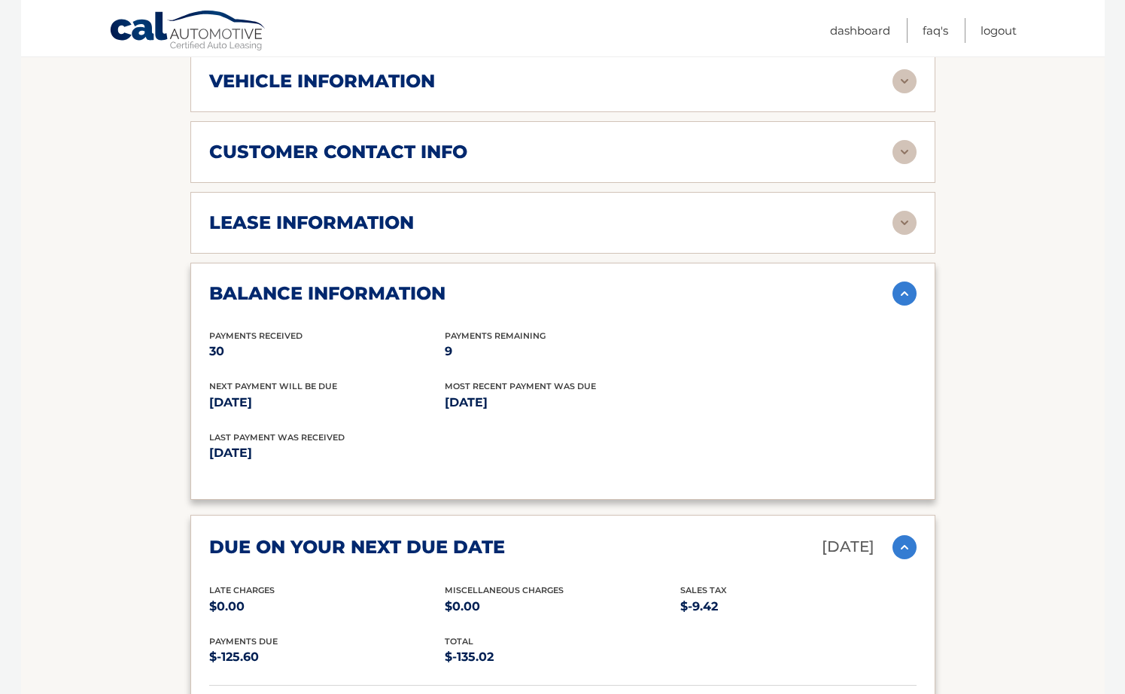
scroll to position [739, 0]
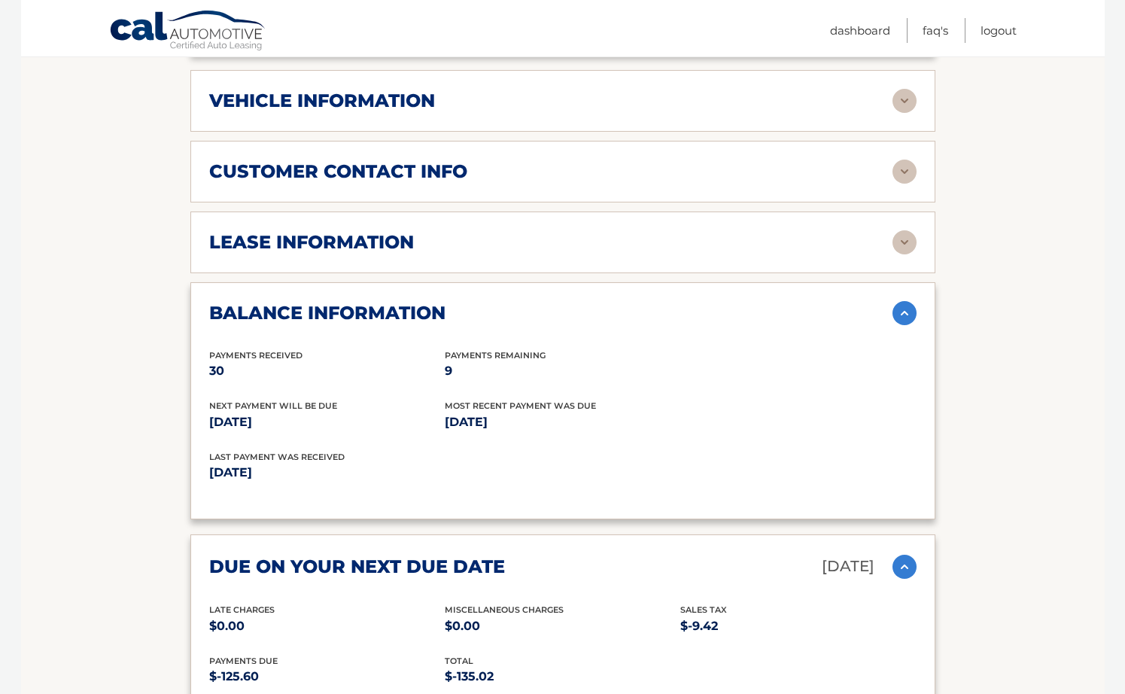
click at [909, 243] on img at bounding box center [905, 242] width 24 height 24
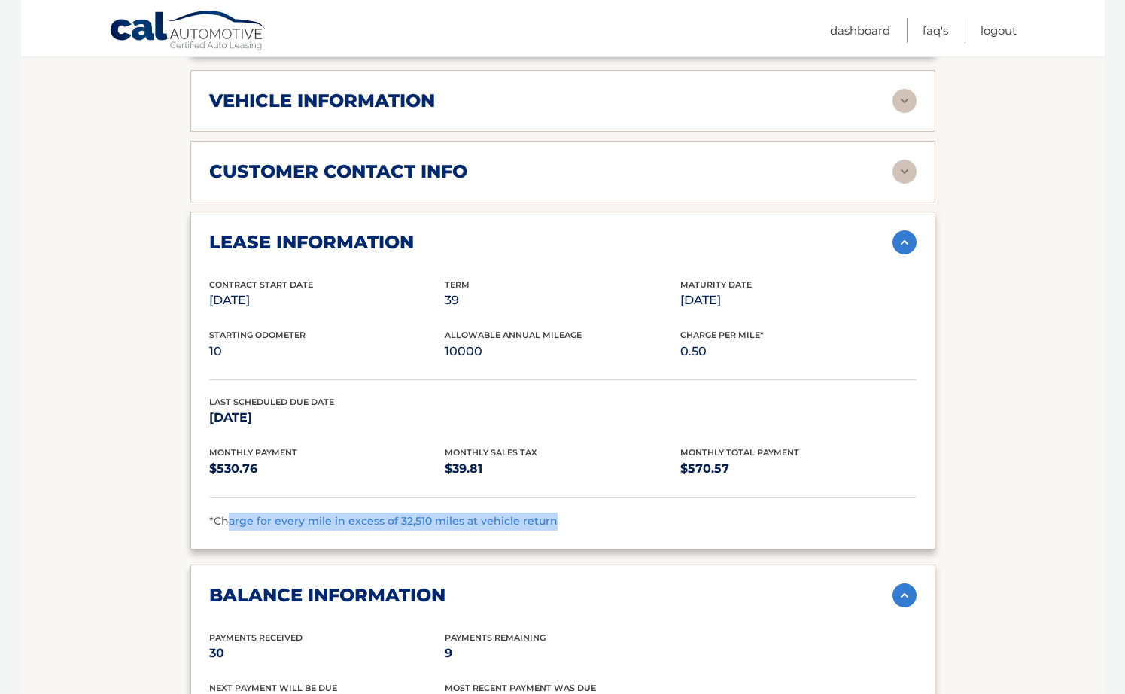
drag, startPoint x: 224, startPoint y: 522, endPoint x: 553, endPoint y: 502, distance: 329.5
click at [553, 502] on div "Contract Start Date May 15, 2023 Term 39 Maturity Date Aug 15, 2026 Starting Od…" at bounding box center [562, 404] width 707 height 253
drag, startPoint x: 553, startPoint y: 502, endPoint x: 504, endPoint y: 512, distance: 49.9
click at [514, 510] on div "Contract Start Date May 15, 2023 Term 39 Maturity Date Aug 15, 2026 Starting Od…" at bounding box center [562, 404] width 707 height 253
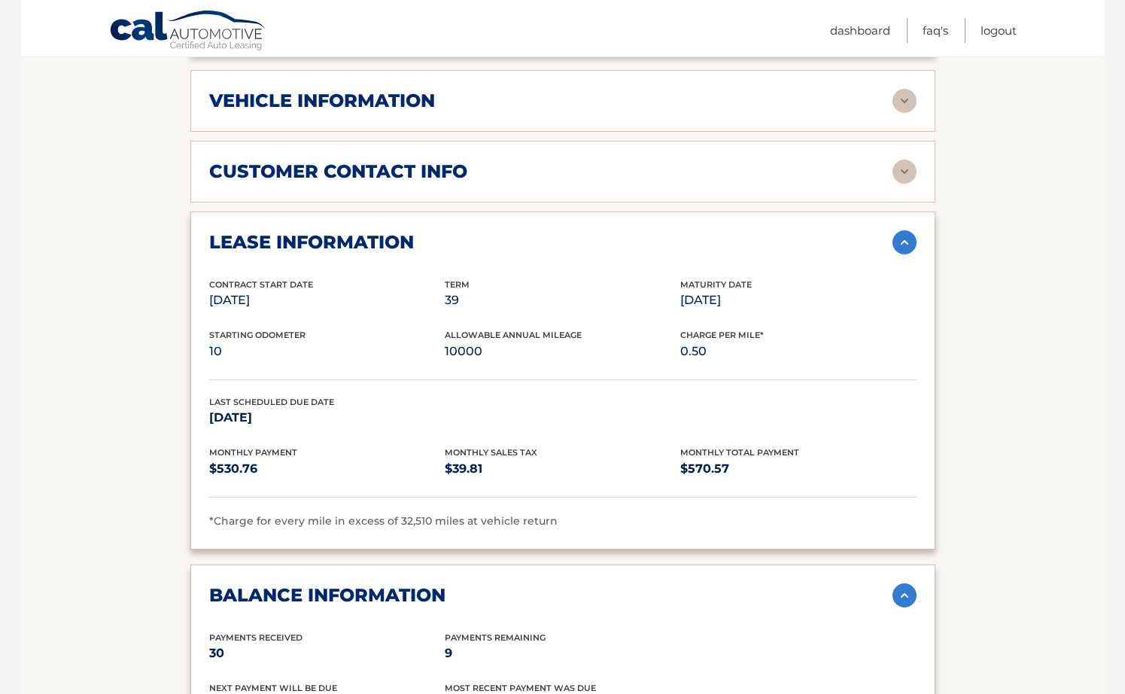
click at [912, 169] on img at bounding box center [905, 172] width 24 height 24
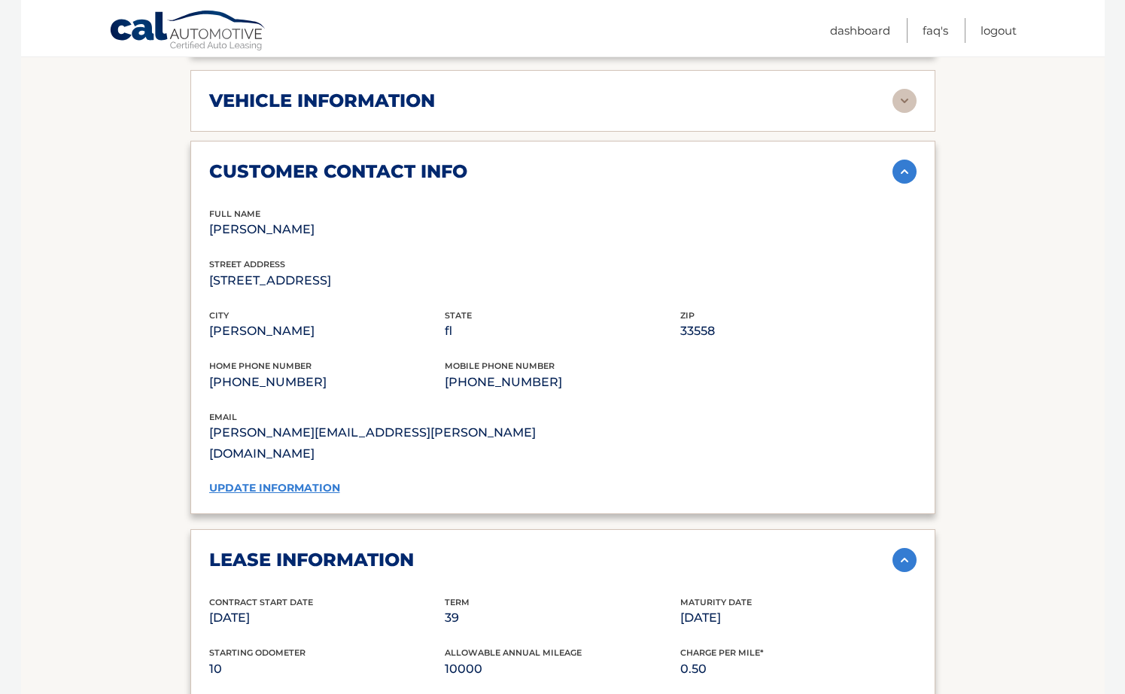
click at [273, 481] on link "update information" at bounding box center [274, 488] width 131 height 14
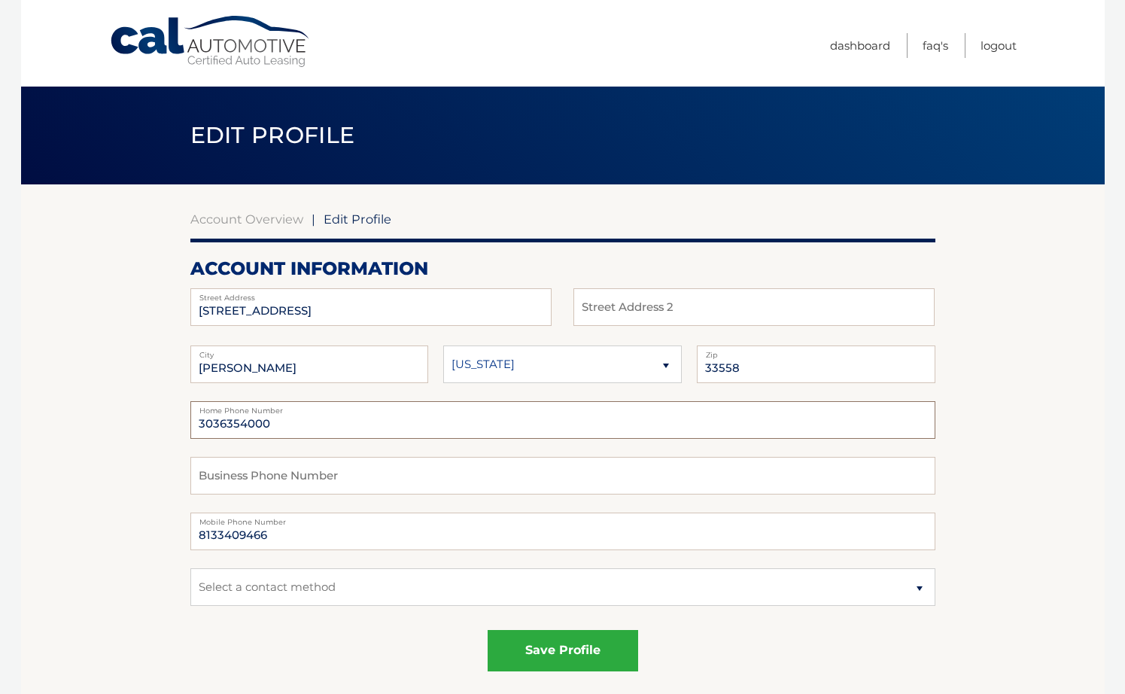
drag, startPoint x: 279, startPoint y: 422, endPoint x: 59, endPoint y: 418, distance: 220.6
click at [670, 364] on select "Alaska Alabama Arkansas Arizona California" at bounding box center [562, 364] width 239 height 38
select select "FL"
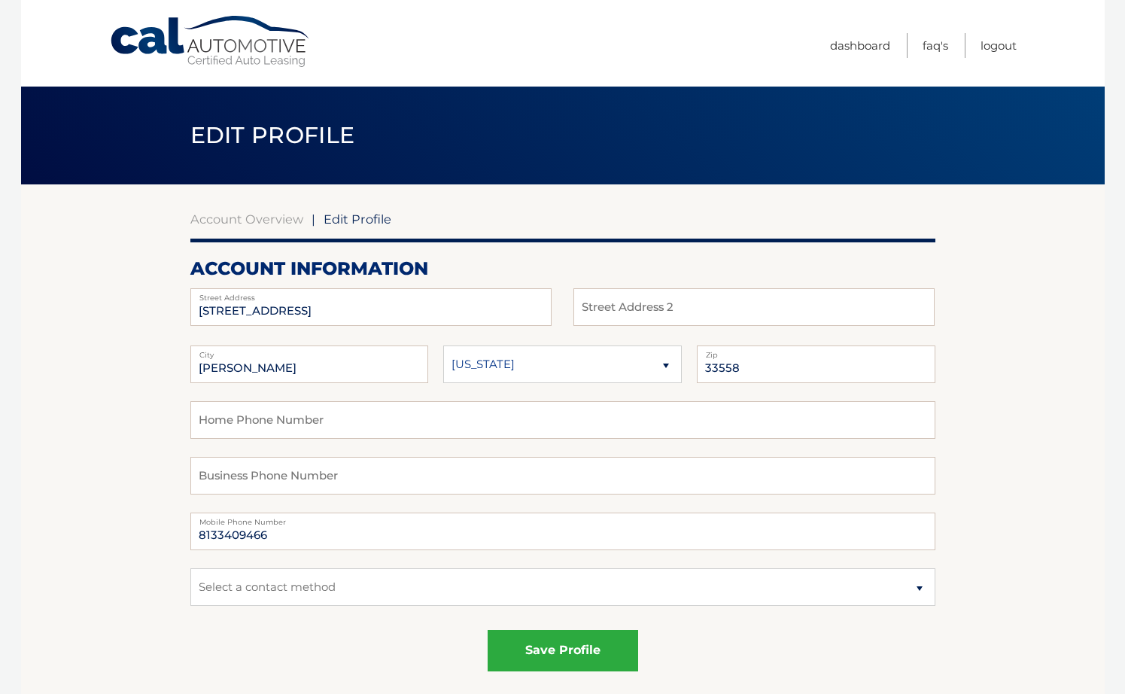
click at [443, 345] on select "Alaska Alabama Arkansas Arizona California" at bounding box center [562, 364] width 239 height 38
click at [562, 658] on button "save profile" at bounding box center [563, 650] width 151 height 41
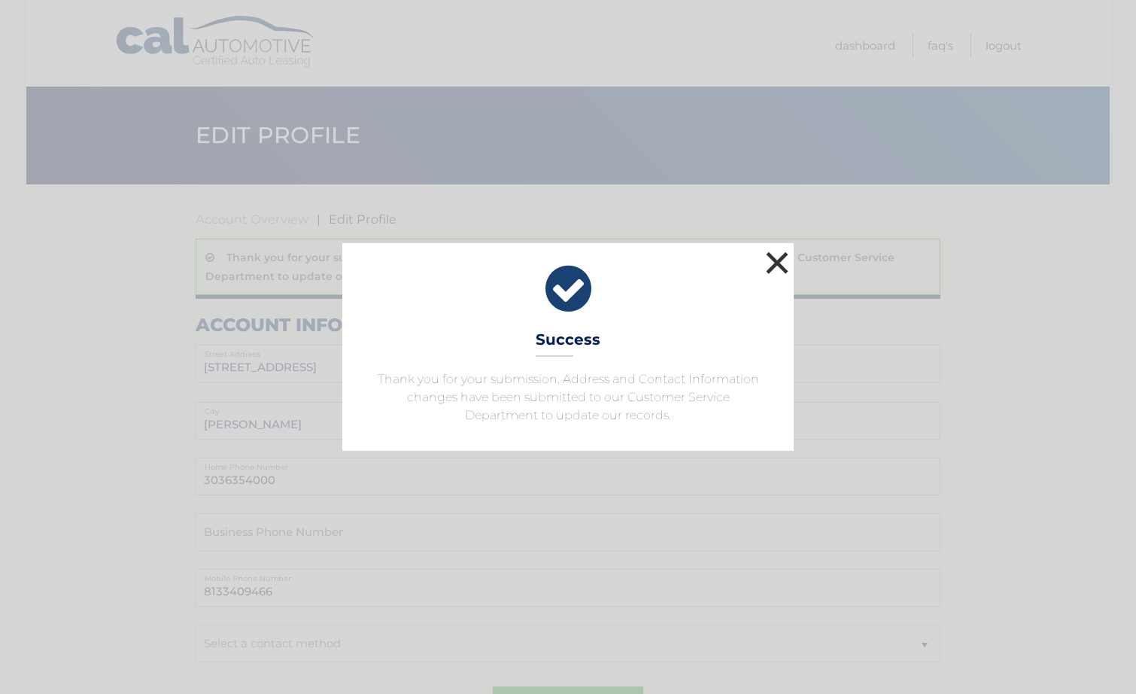
drag, startPoint x: 773, startPoint y: 253, endPoint x: 775, endPoint y: 260, distance: 7.9
click at [774, 257] on button "×" at bounding box center [777, 263] width 30 height 30
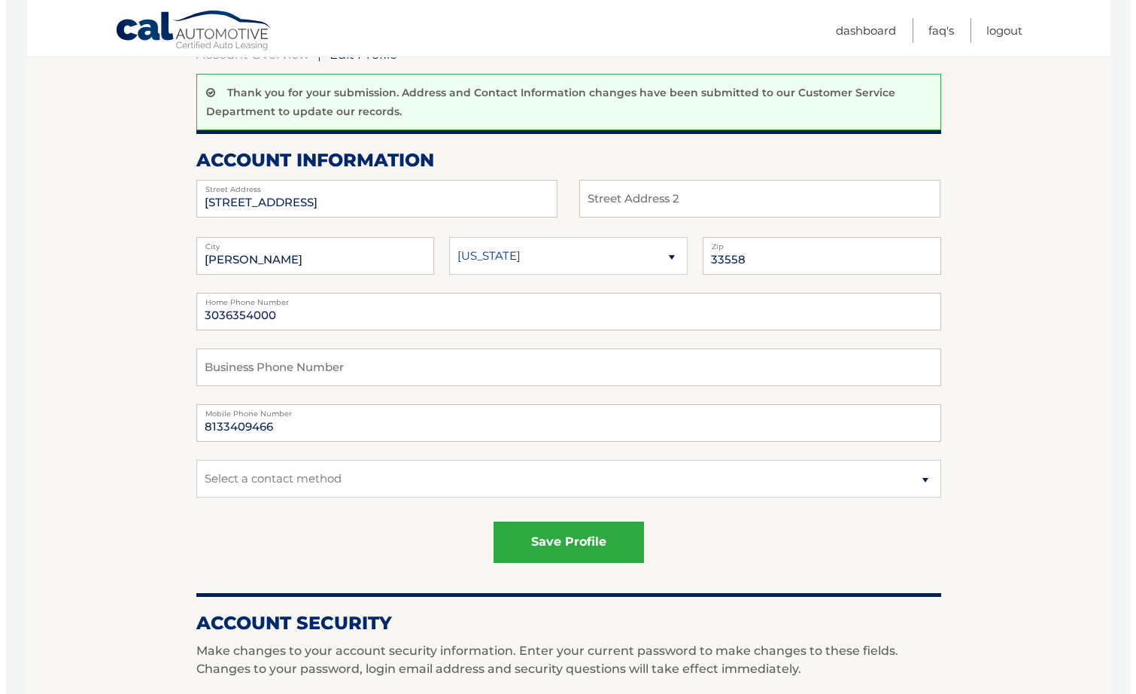
scroll to position [301, 0]
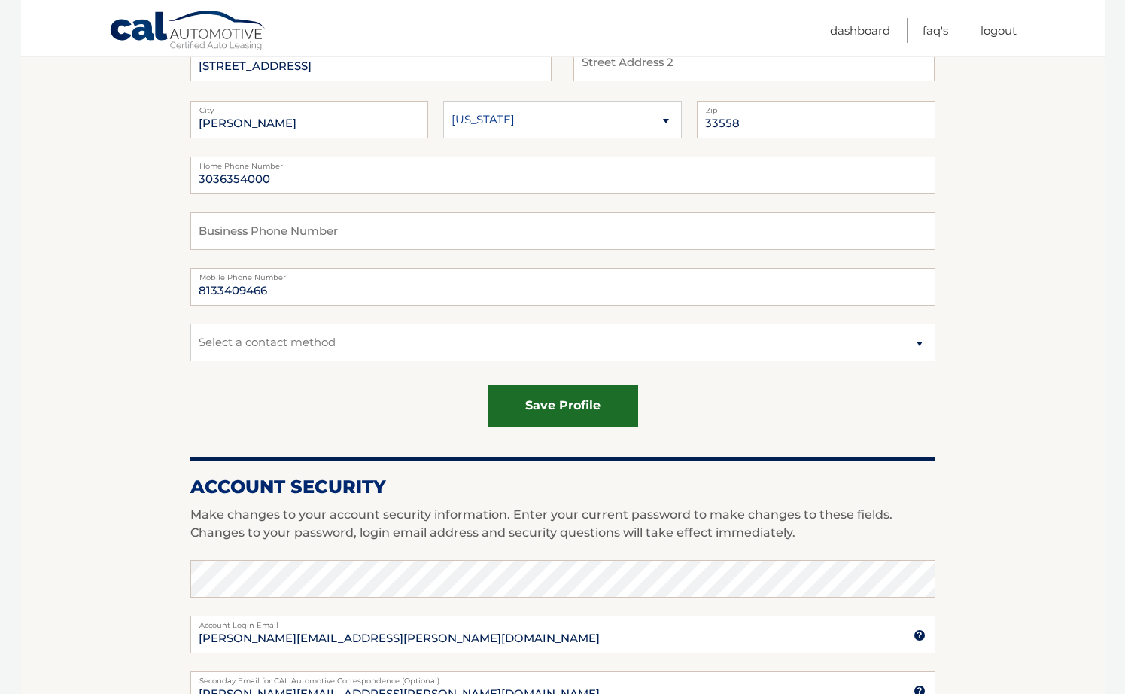
click at [569, 414] on button "save profile" at bounding box center [563, 405] width 151 height 41
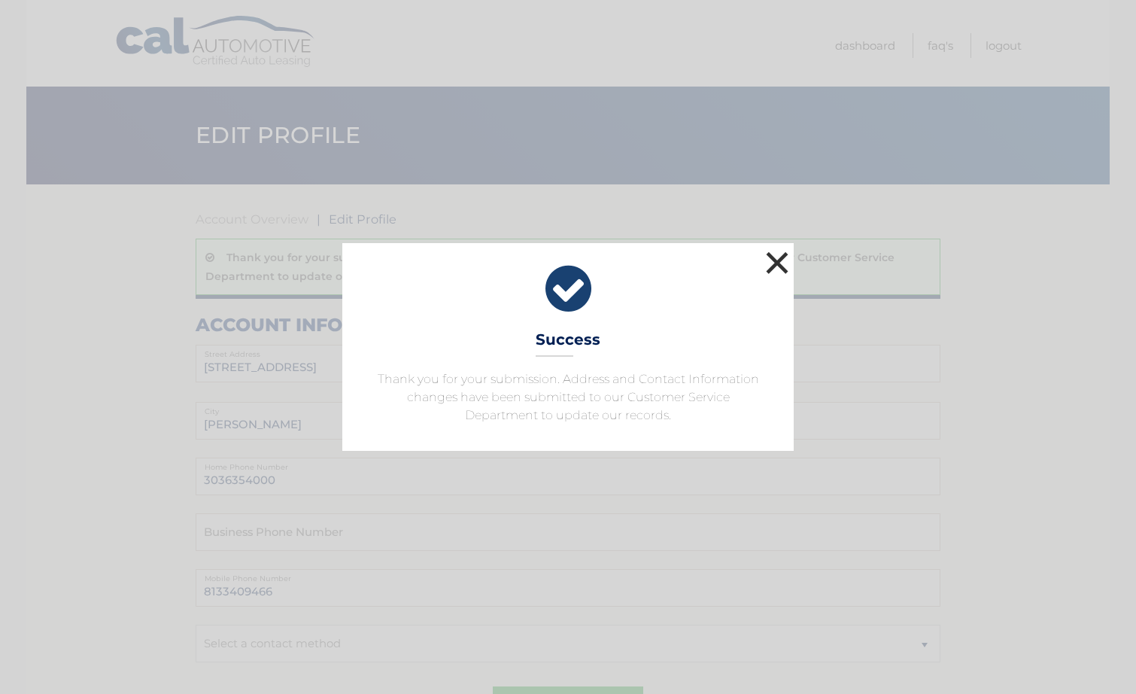
click at [787, 261] on button "×" at bounding box center [777, 263] width 30 height 30
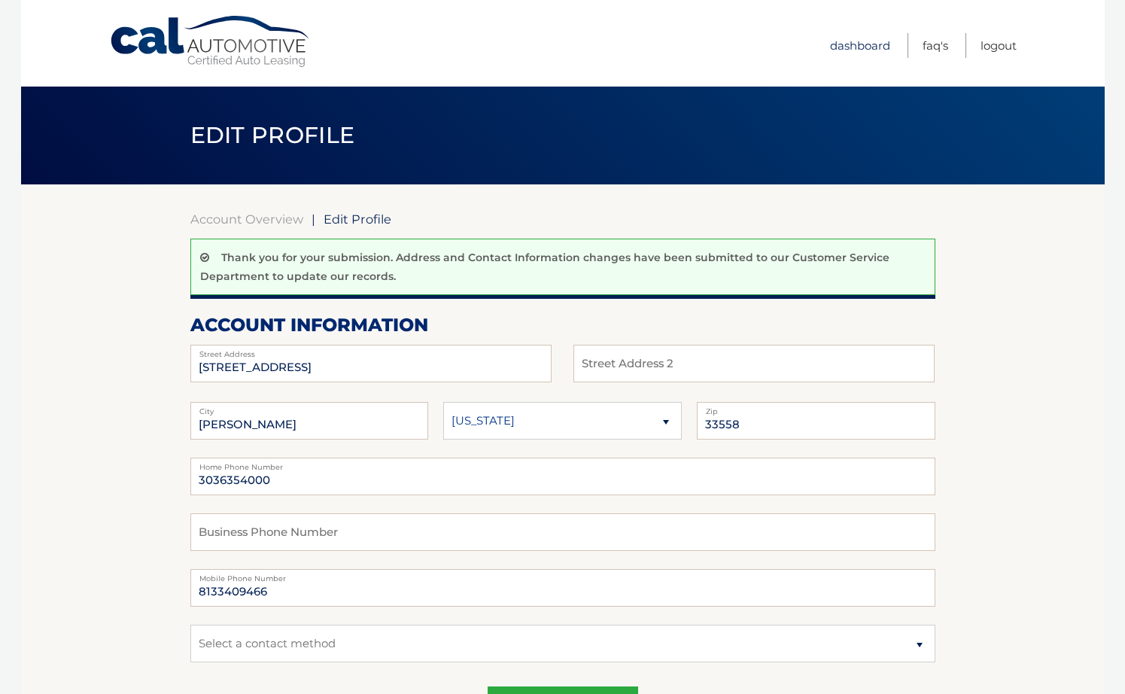
click at [856, 57] on link "Dashboard" at bounding box center [860, 45] width 60 height 25
click at [866, 28] on ul "Dashboard FAQ's Logout" at bounding box center [923, 43] width 187 height 87
click at [866, 44] on link "Dashboard" at bounding box center [860, 45] width 60 height 25
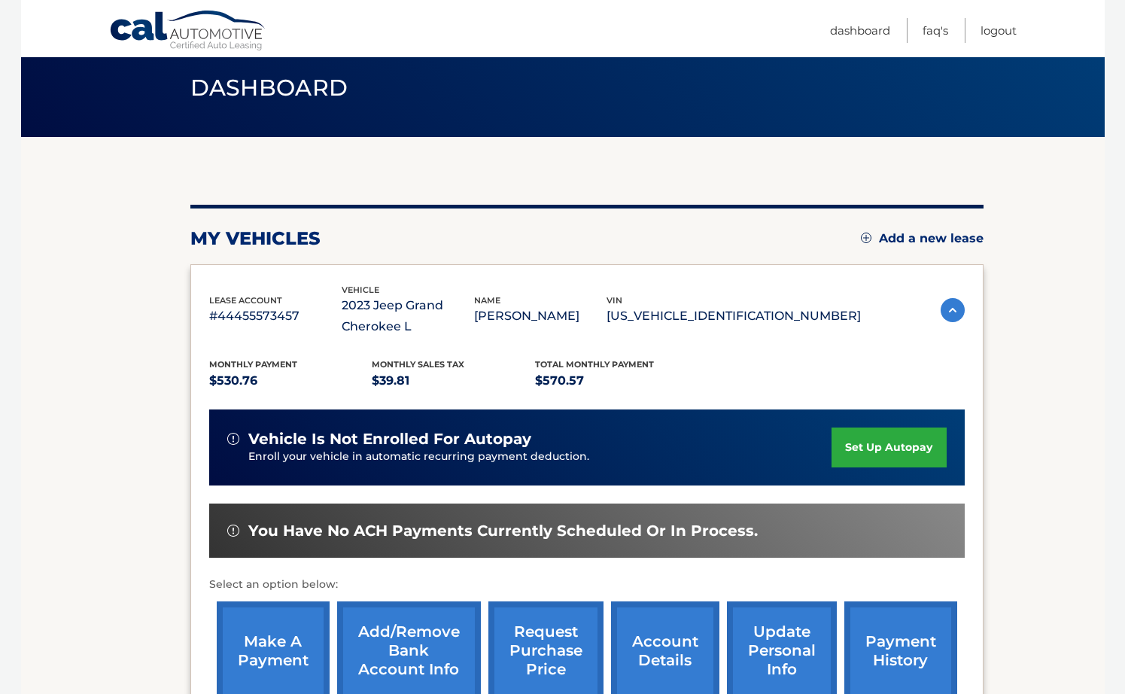
scroll to position [226, 0]
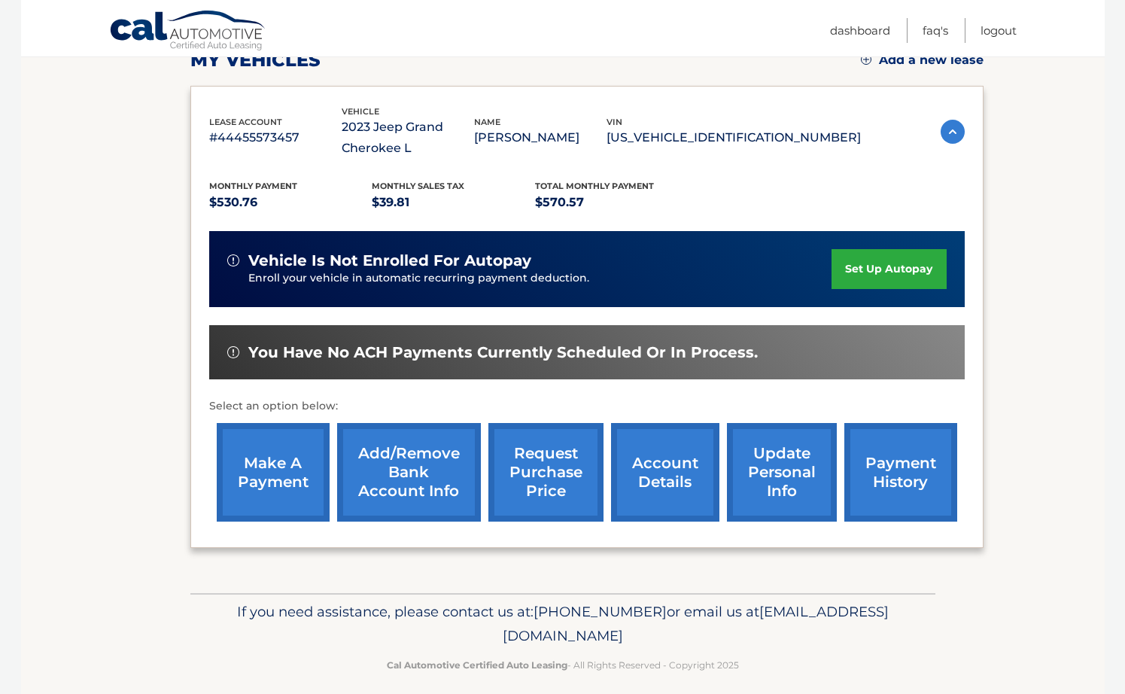
click at [729, 451] on link "update personal info" at bounding box center [782, 472] width 110 height 99
click at [662, 485] on link "account details" at bounding box center [665, 472] width 108 height 99
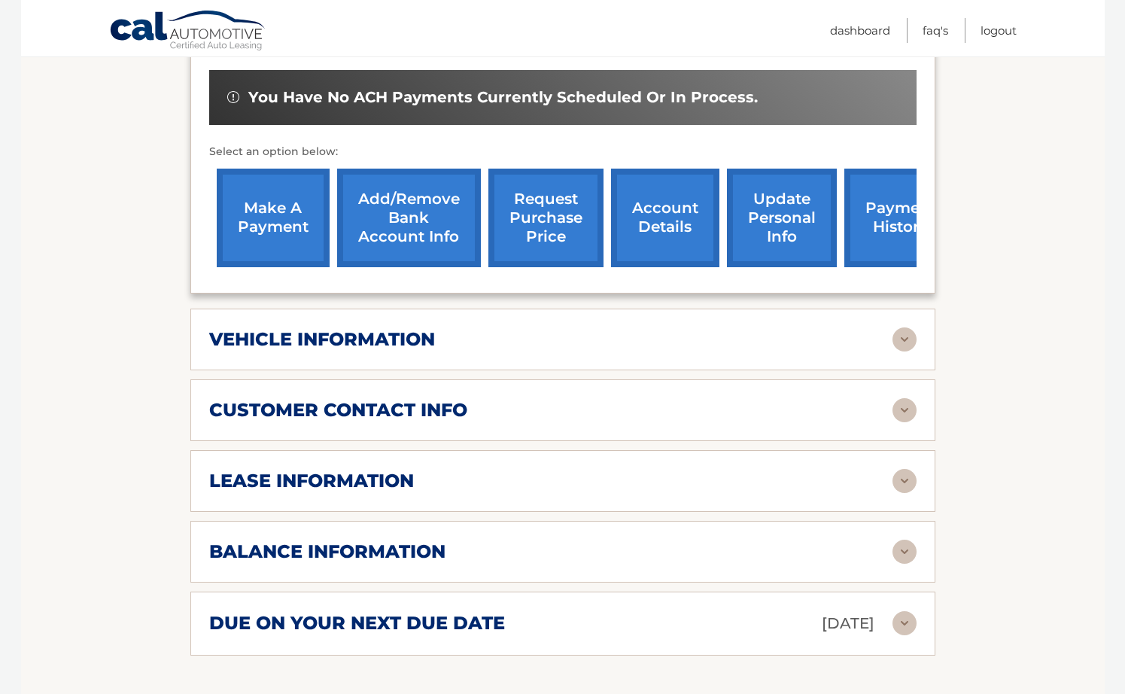
scroll to position [527, 0]
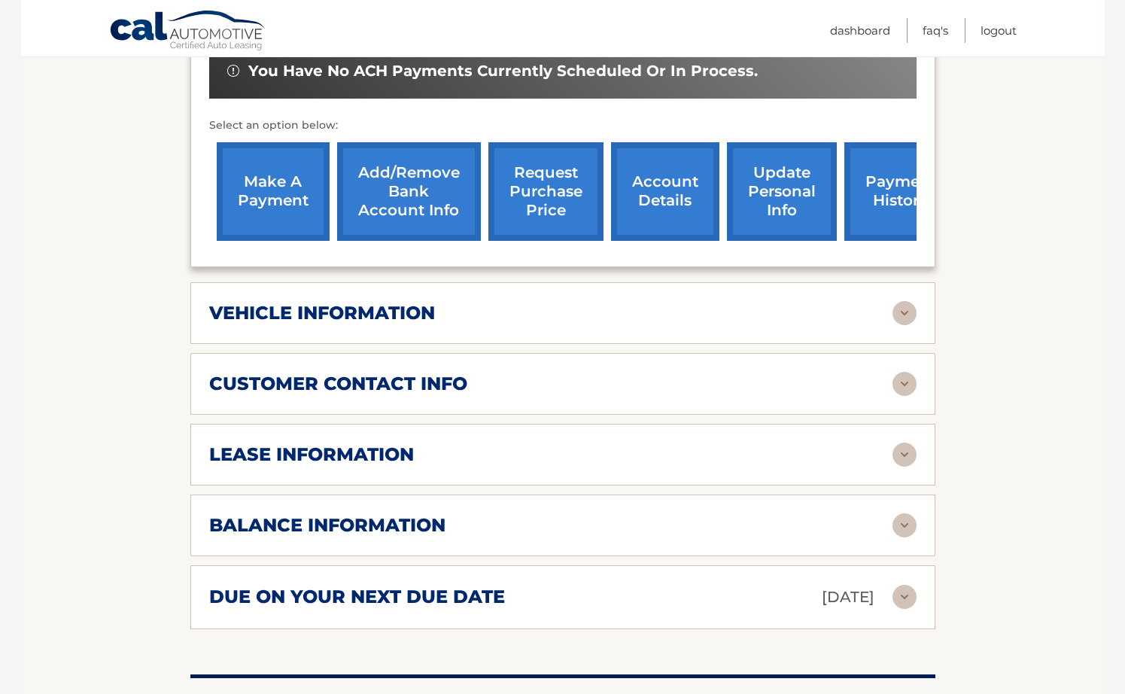
click at [931, 449] on div "lease information Contract Start Date May 15, 2023 Term 39 Maturity Date Aug 15…" at bounding box center [562, 455] width 745 height 62
click at [898, 458] on img at bounding box center [905, 455] width 24 height 24
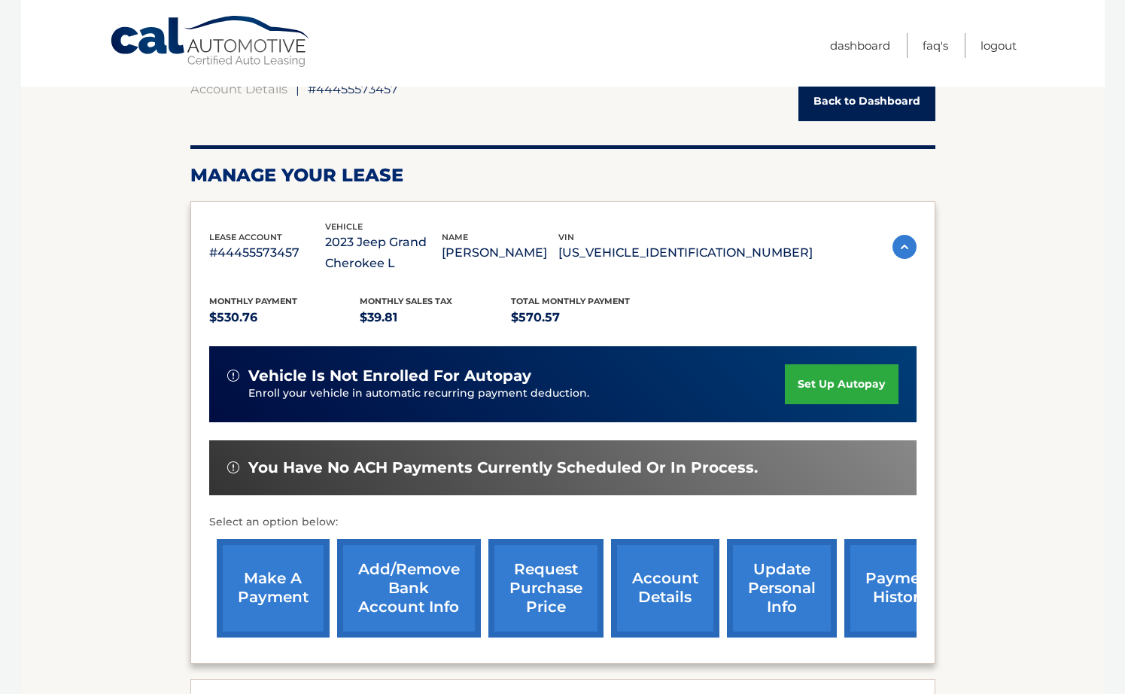
scroll to position [0, 0]
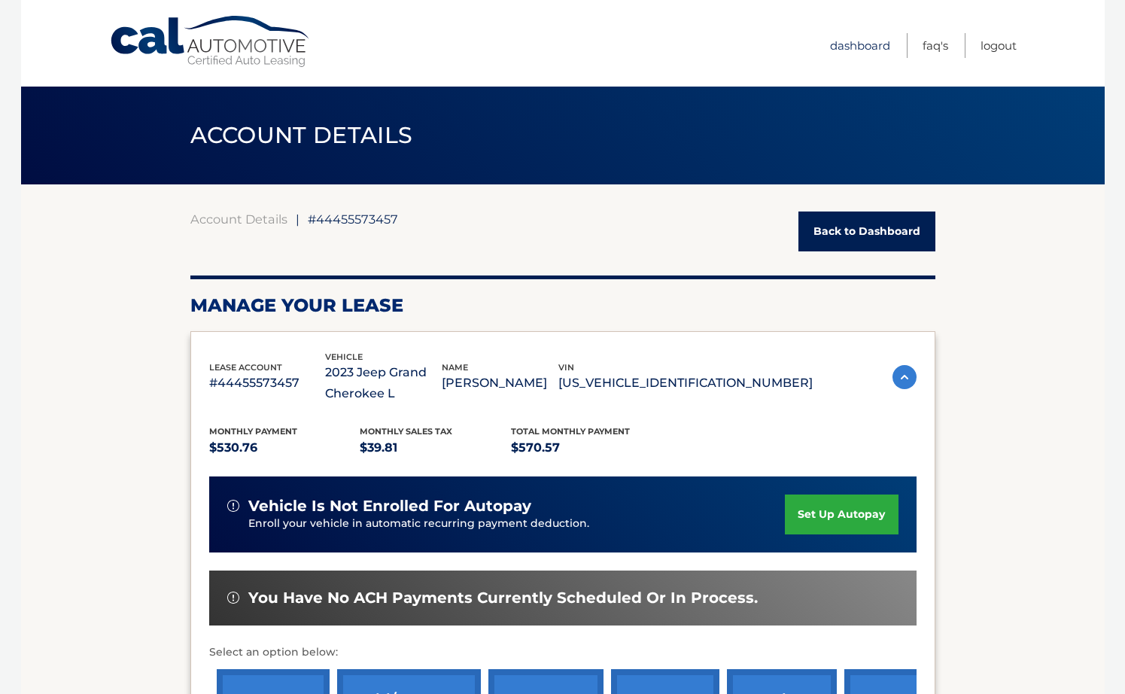
drag, startPoint x: 884, startPoint y: 47, endPoint x: 844, endPoint y: 60, distance: 42.1
click at [883, 47] on link "Dashboard" at bounding box center [860, 45] width 60 height 25
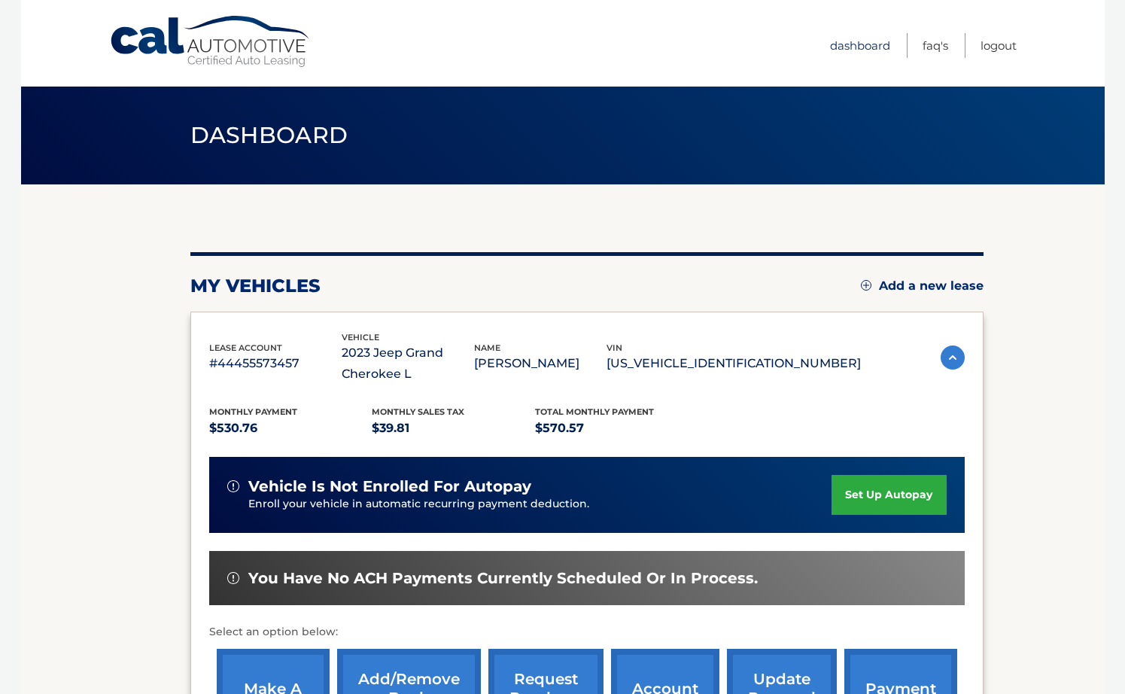
click at [859, 35] on link "Dashboard" at bounding box center [860, 45] width 60 height 25
